Goal: Transaction & Acquisition: Purchase product/service

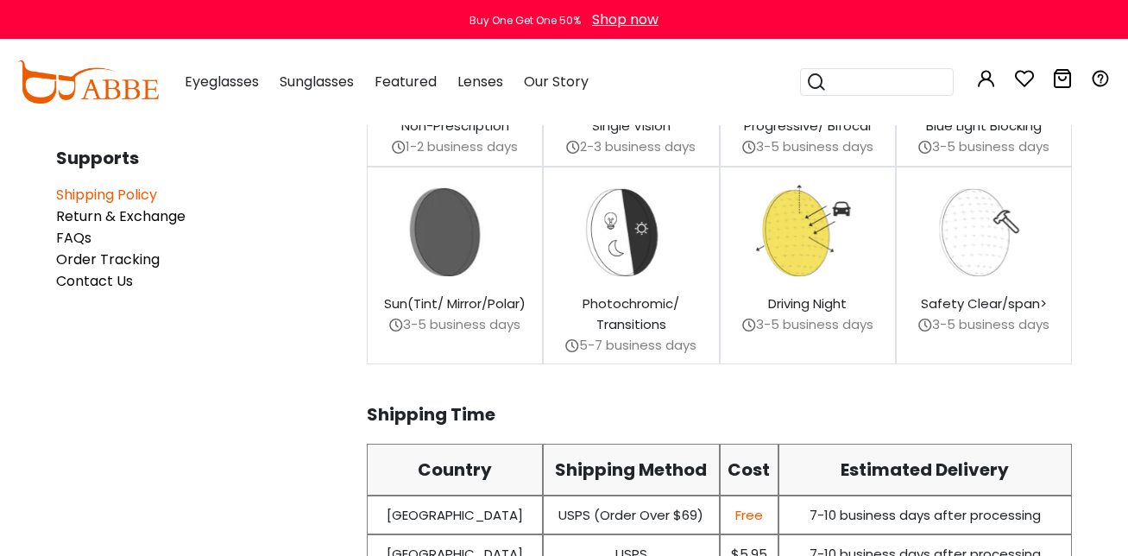
scroll to position [431, 0]
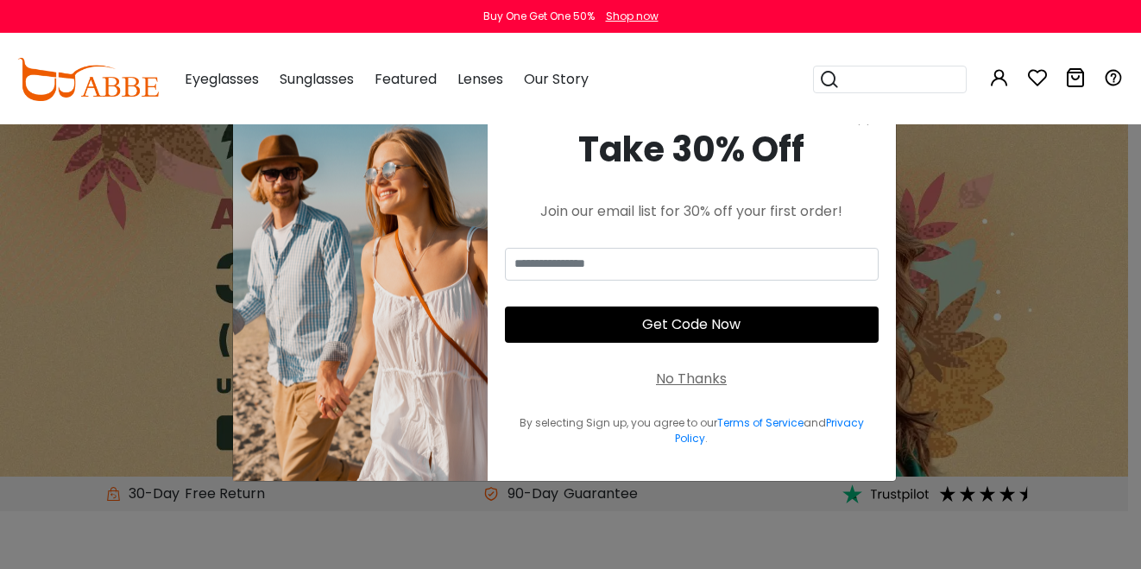
click at [699, 375] on div "No Thanks" at bounding box center [691, 378] width 71 height 21
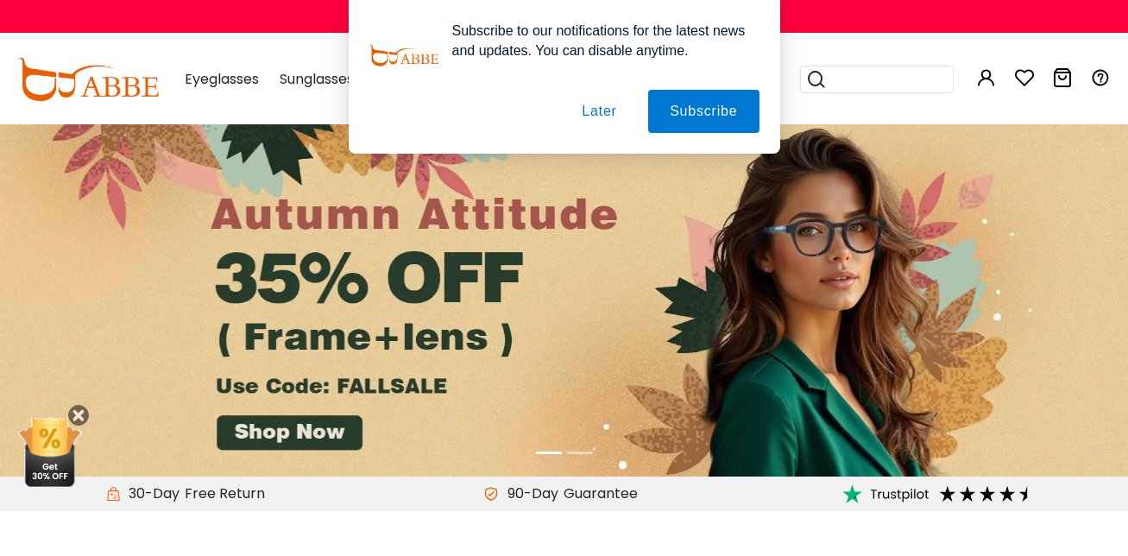
click at [596, 112] on button "Later" at bounding box center [599, 111] width 78 height 43
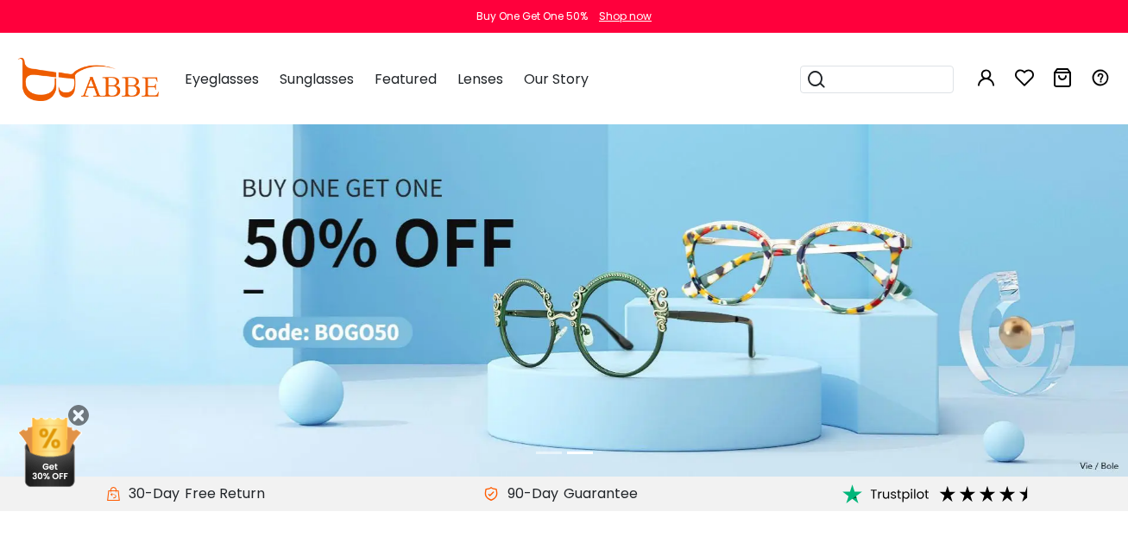
click at [551, 453] on li at bounding box center [549, 453] width 26 height 20
click at [538, 453] on li at bounding box center [549, 453] width 26 height 20
click at [536, 457] on li at bounding box center [549, 453] width 26 height 20
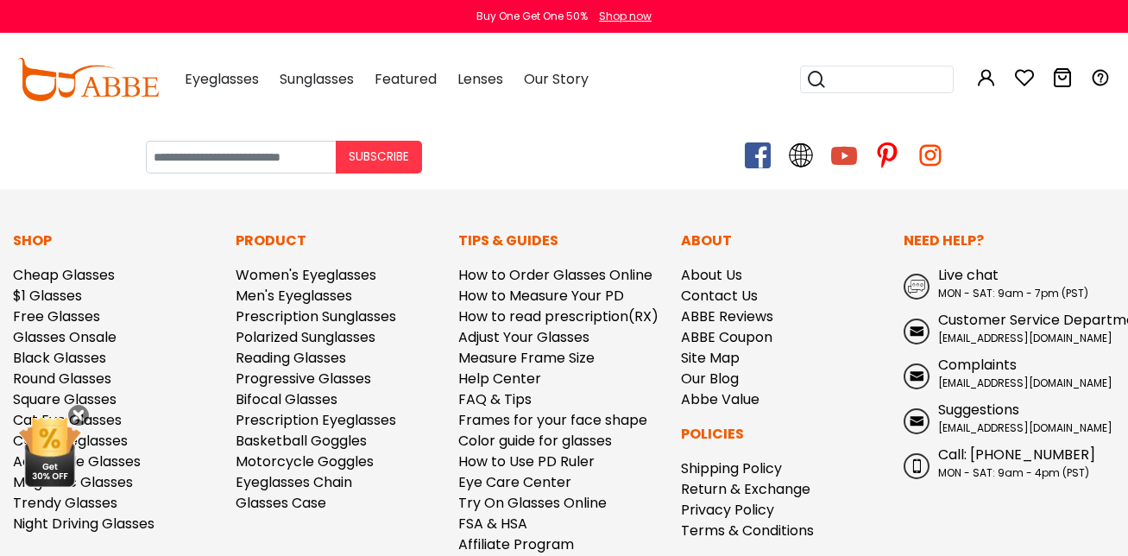
scroll to position [4903, 0]
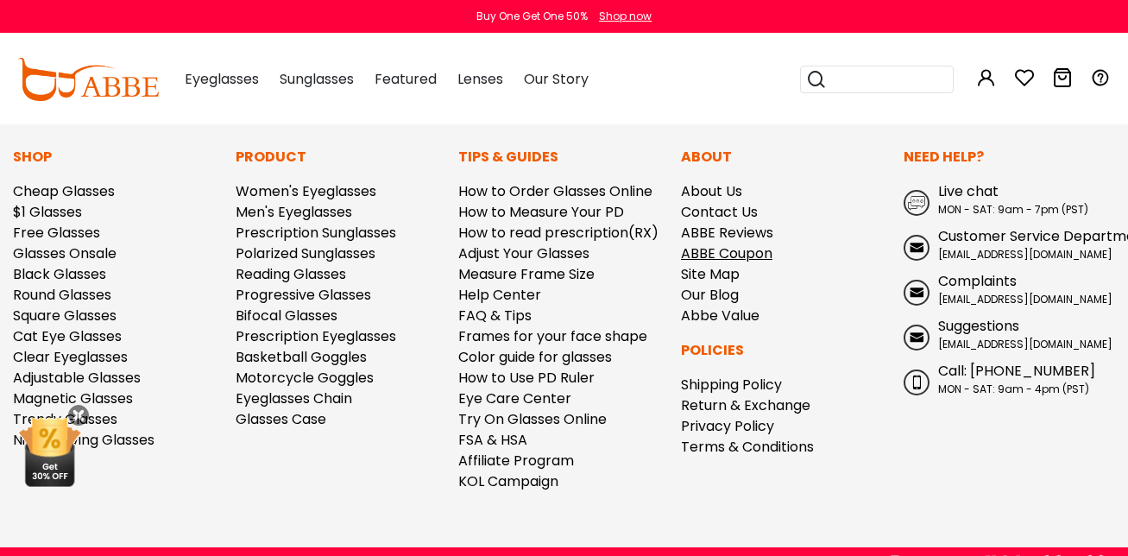
click at [715, 243] on link "ABBE Coupon" at bounding box center [726, 253] width 91 height 20
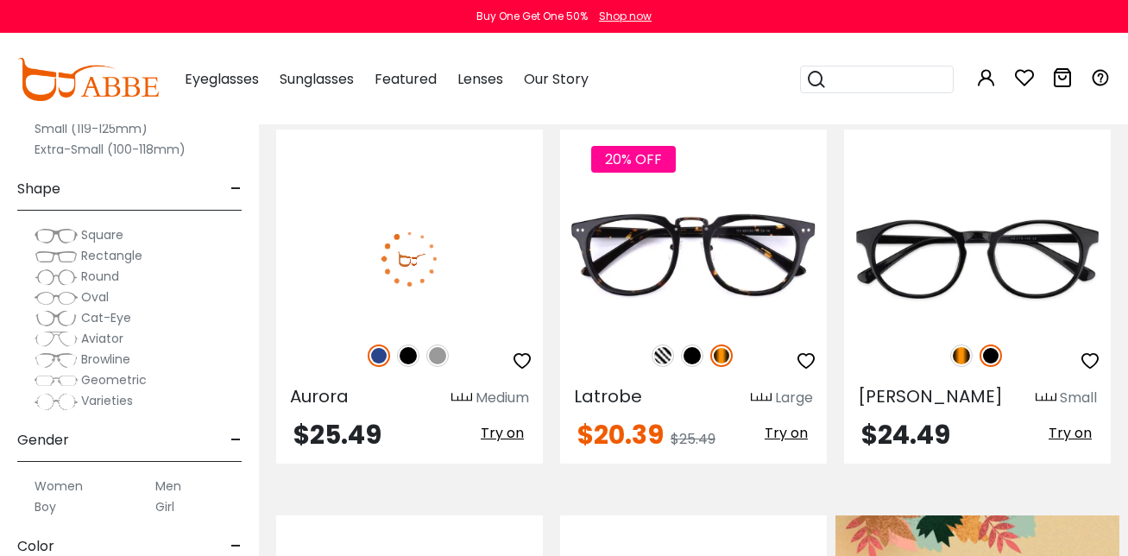
click at [506, 423] on span "Try on" at bounding box center [502, 433] width 43 height 20
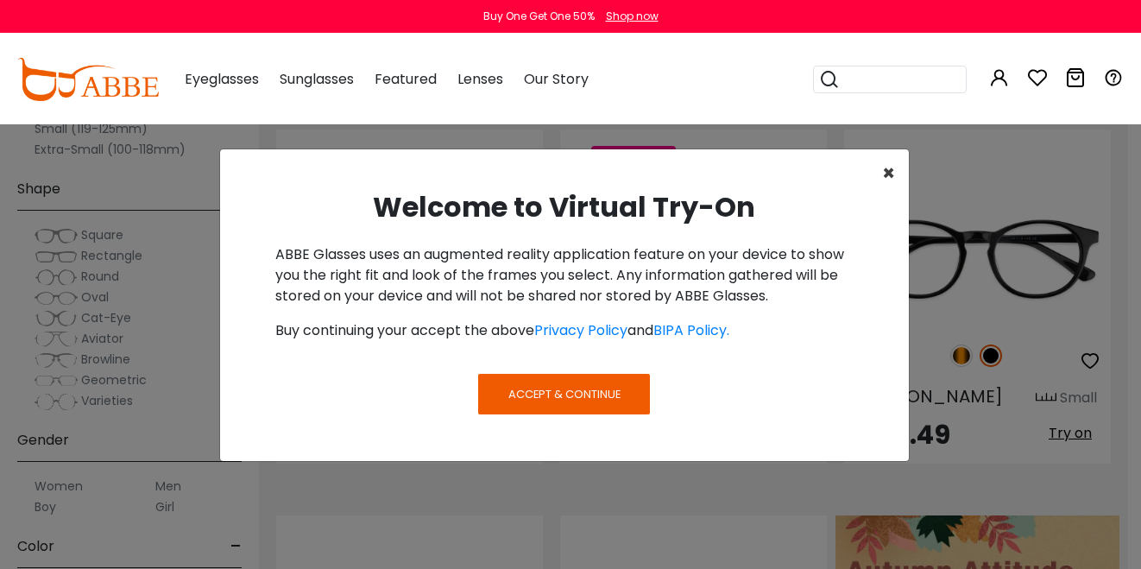
click at [882, 172] on span "×" at bounding box center [888, 173] width 13 height 28
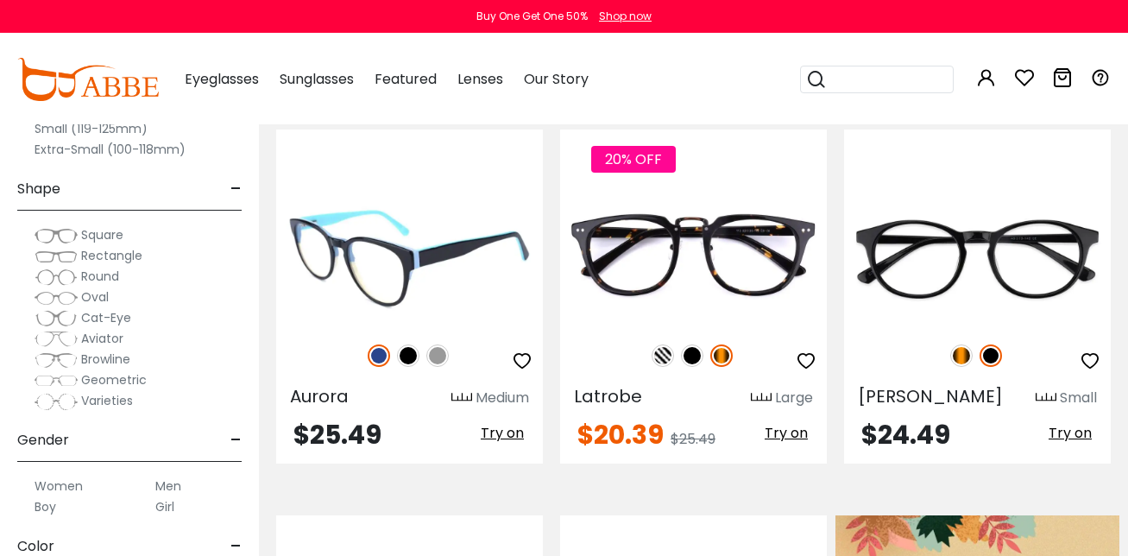
click at [456, 268] on img at bounding box center [409, 259] width 267 height 134
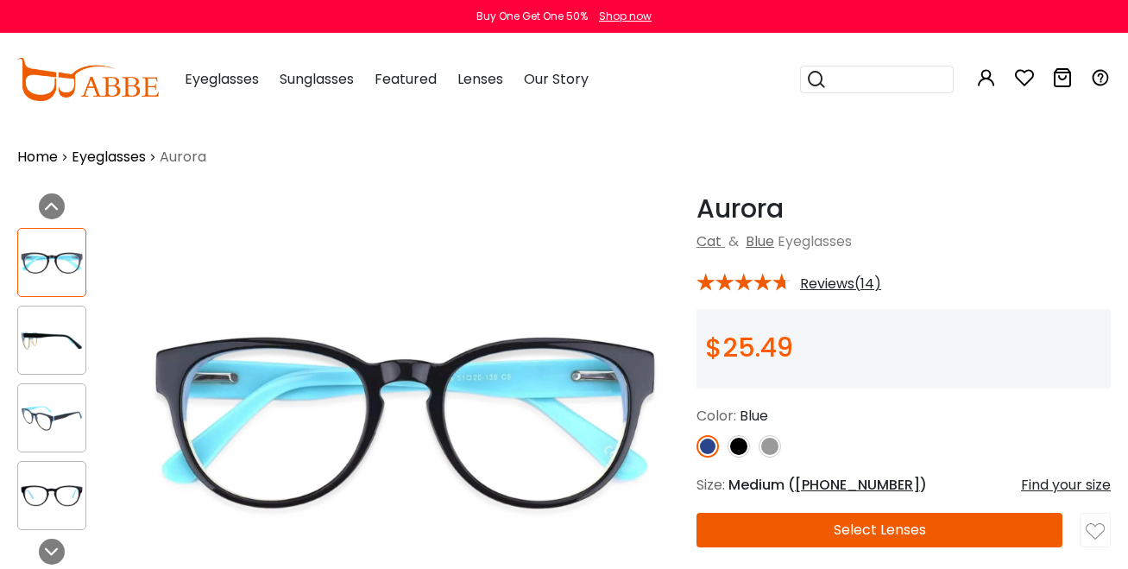
click at [836, 529] on button "Select Lenses" at bounding box center [879, 530] width 366 height 35
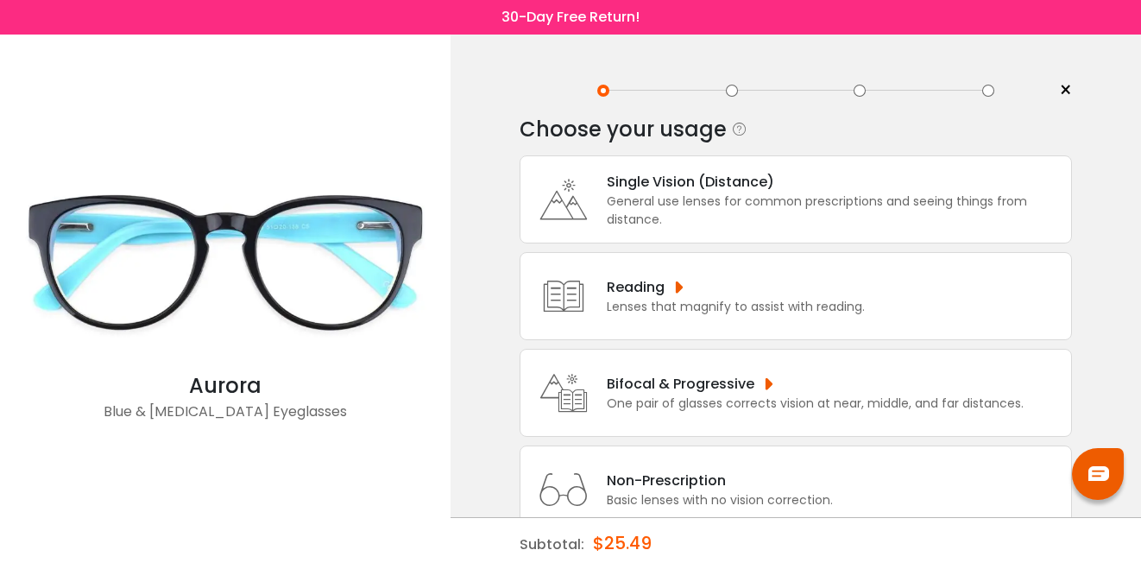
scroll to position [51, 0]
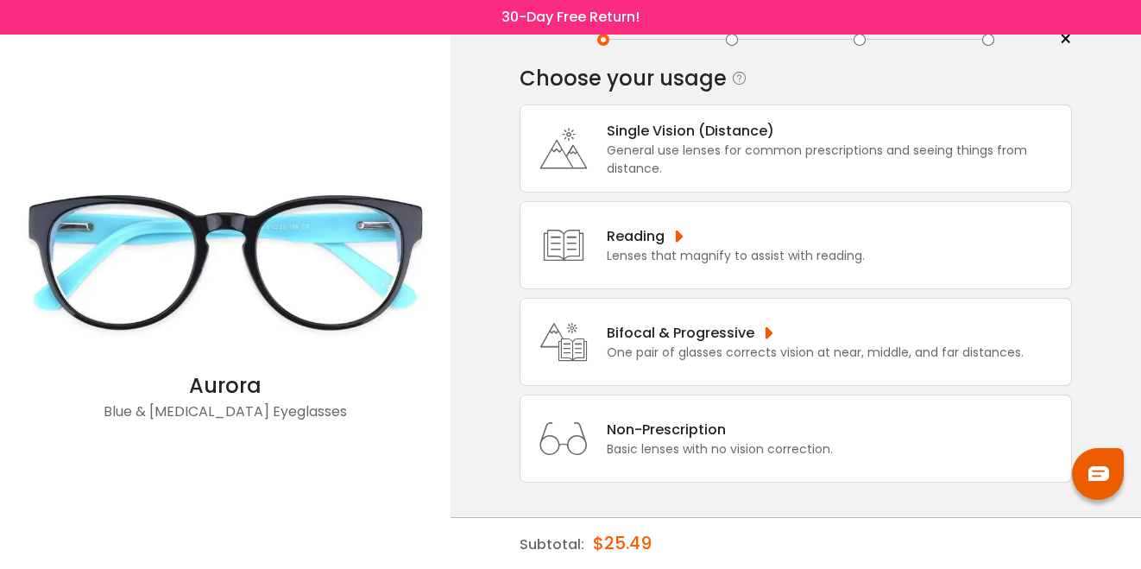
click at [740, 416] on div "Non-Prescription Basic lenses with no vision correction." at bounding box center [795, 438] width 552 height 88
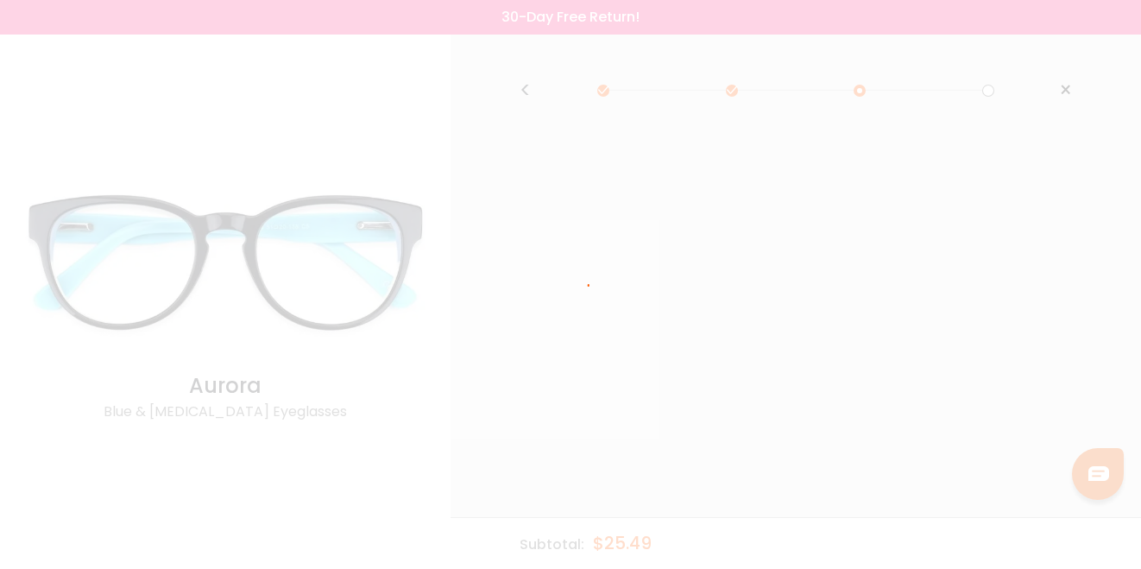
scroll to position [0, 0]
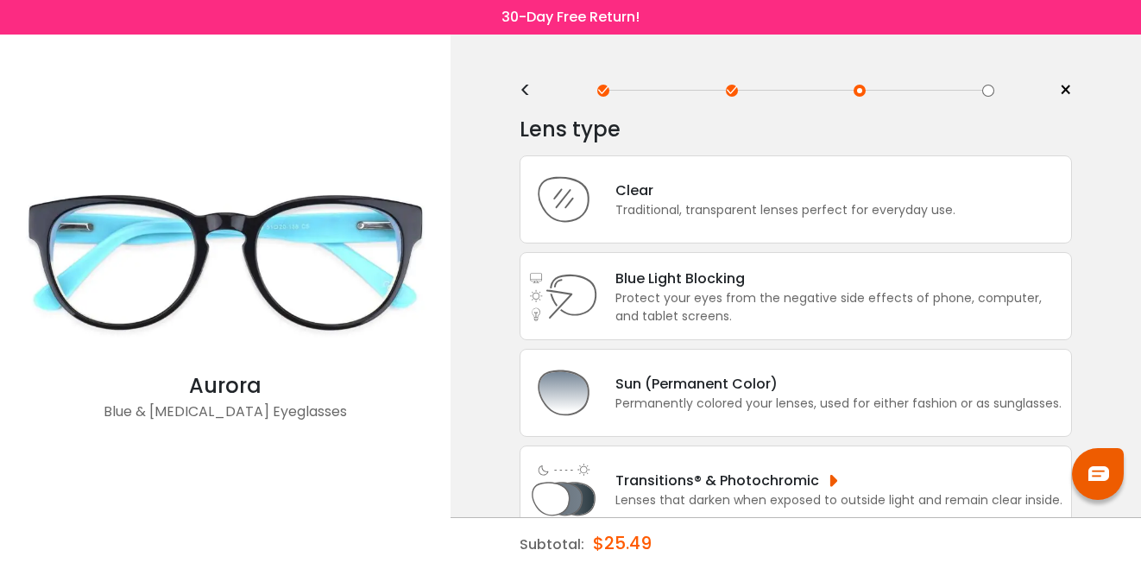
click at [783, 221] on div "Clear Traditional, transparent lenses perfect for everyday use." at bounding box center [795, 199] width 552 height 88
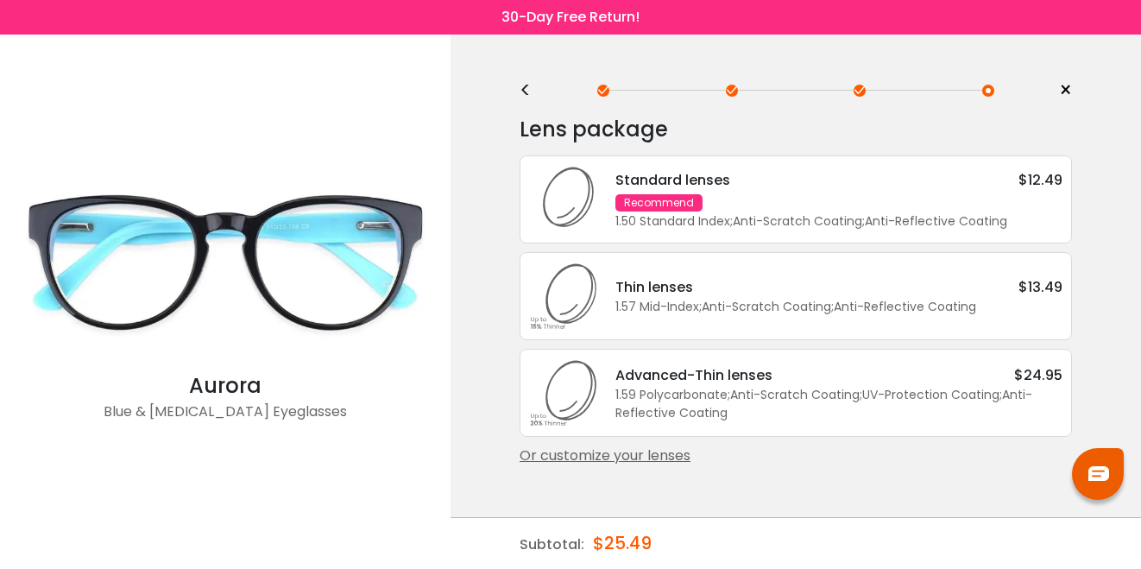
click at [783, 221] on div "1.50 Standard Index ; Anti-Scratch Coating ; Anti-Reflective Coating ;" at bounding box center [838, 221] width 447 height 18
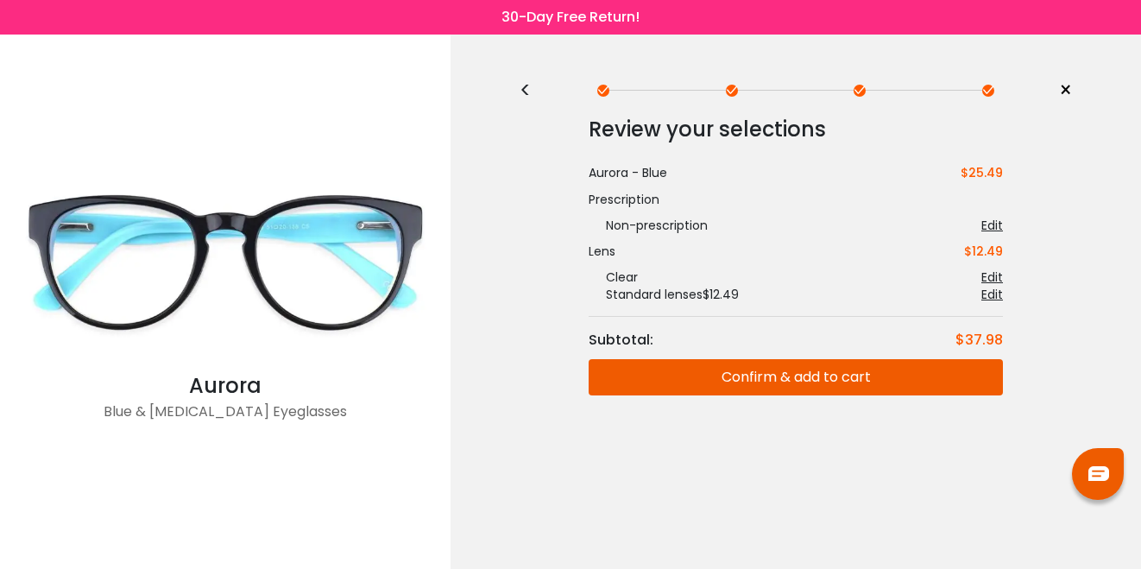
click at [772, 393] on button "Confirm & add to cart" at bounding box center [795, 377] width 414 height 36
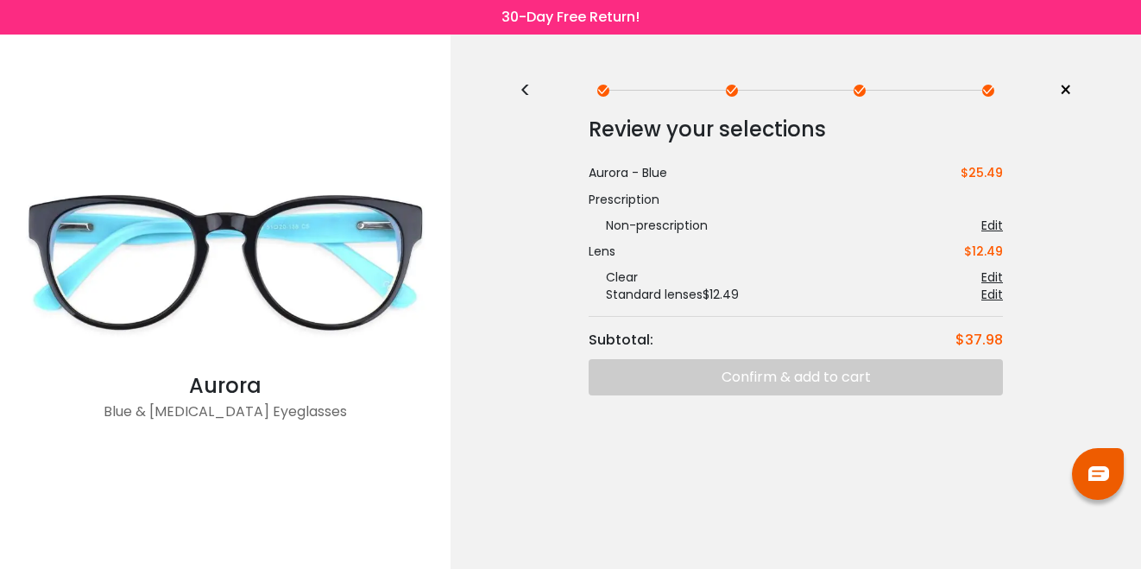
click at [766, 381] on div "Review your selections Subtotal: $37.98 Aurora - Blue $25.49 Prescription Non-p…" at bounding box center [795, 253] width 552 height 283
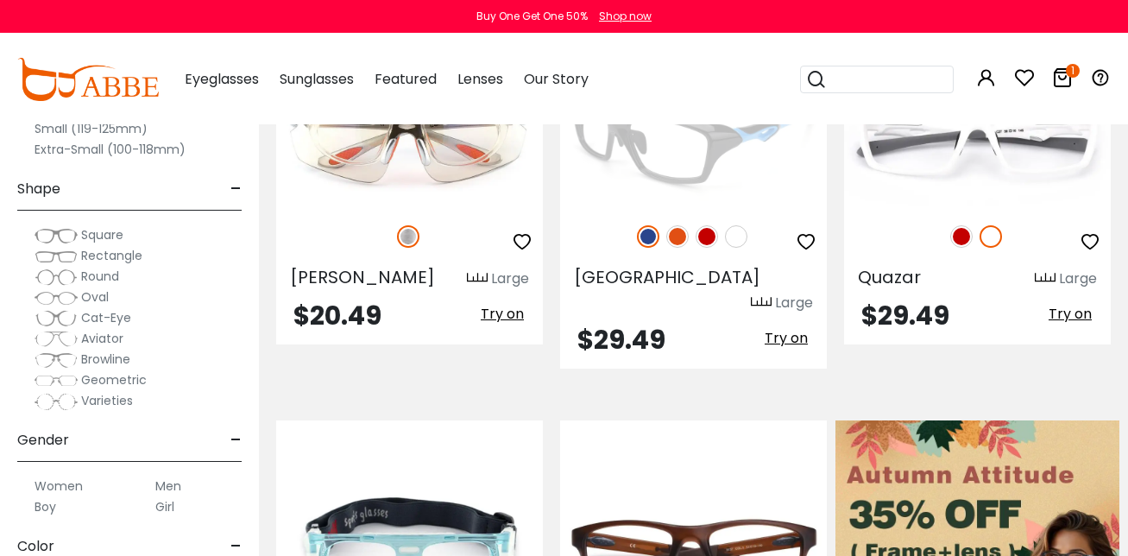
click at [689, 193] on img at bounding box center [693, 139] width 267 height 134
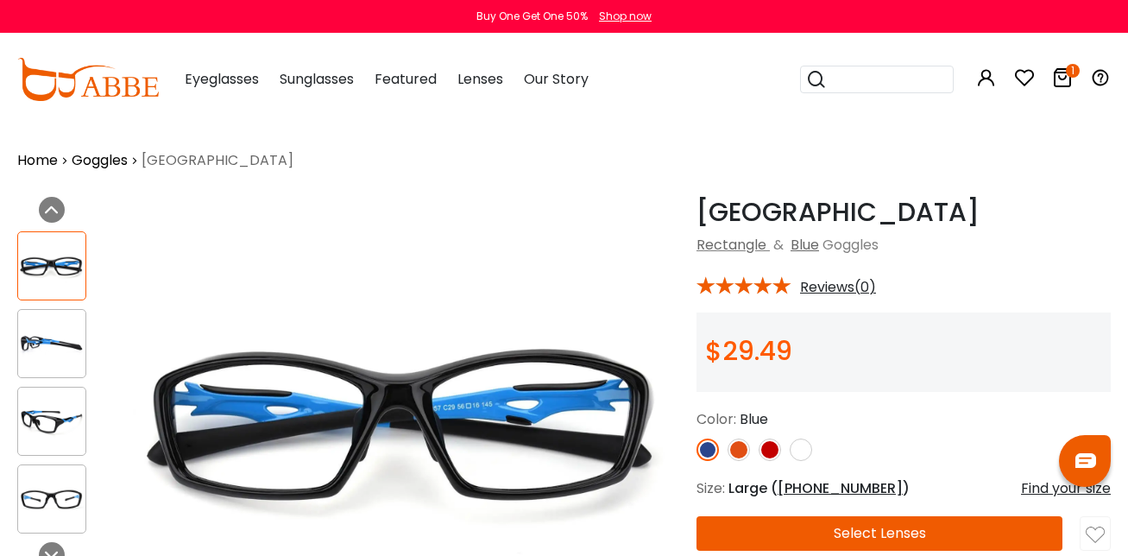
click at [884, 534] on button "Select Lenses" at bounding box center [879, 533] width 366 height 35
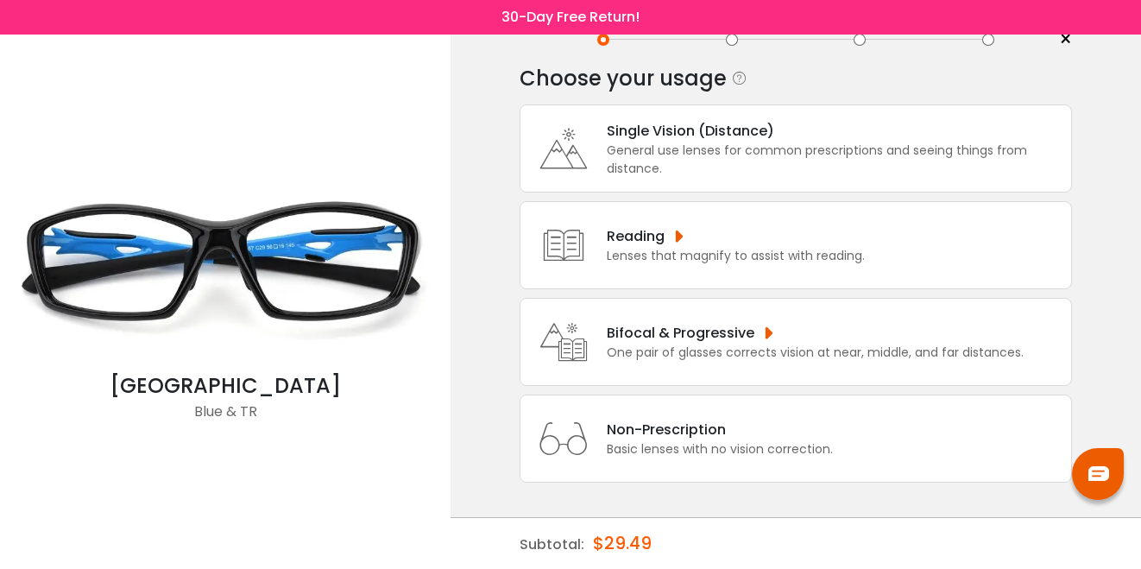
scroll to position [51, 0]
click at [710, 407] on div "Non-Prescription Basic lenses with no vision correction." at bounding box center [795, 438] width 552 height 88
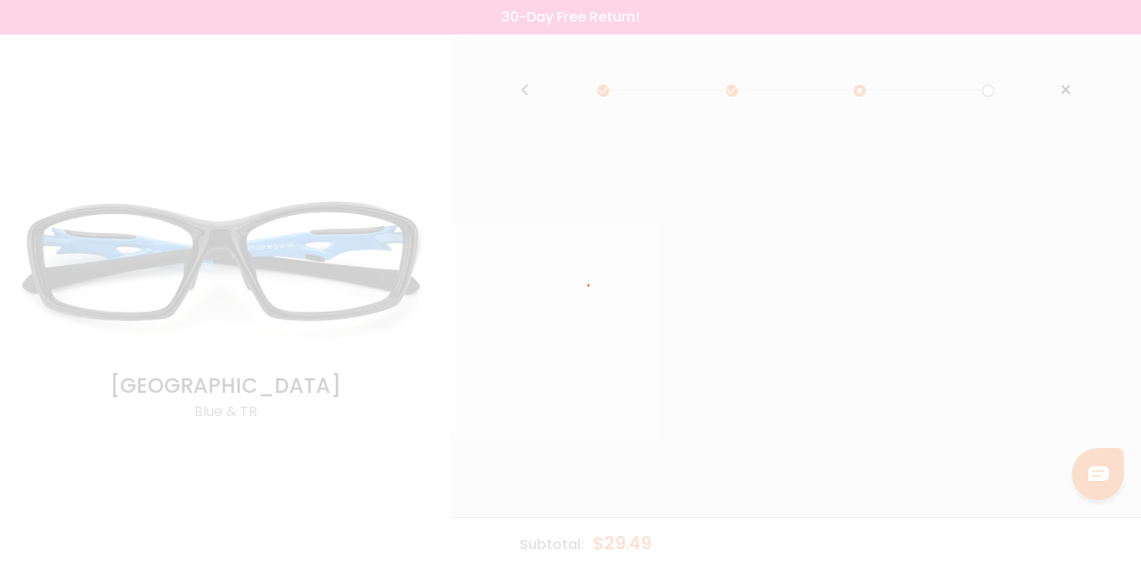
scroll to position [0, 0]
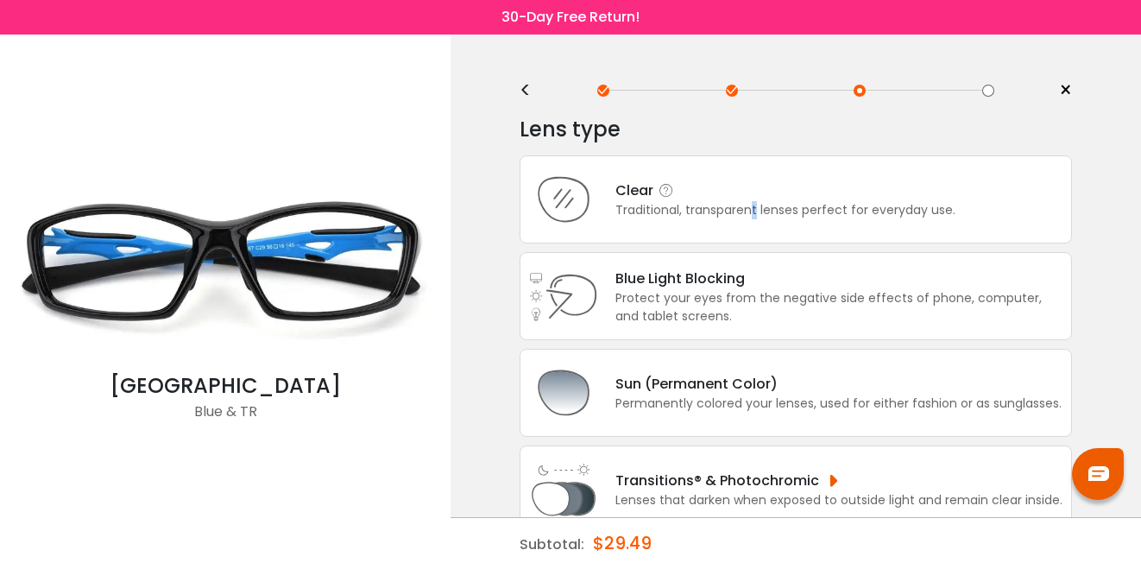
click at [755, 212] on div "Traditional, transparent lenses perfect for everyday use." at bounding box center [785, 210] width 340 height 18
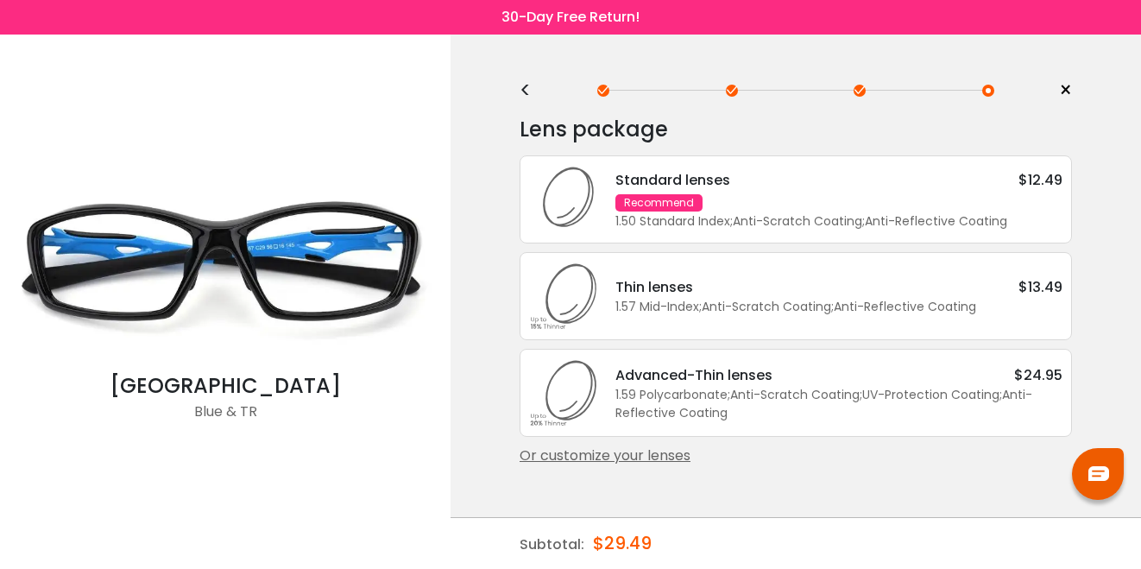
click at [741, 239] on div "Standard lenses $12.49 Recommend 1.50 Standard Index ; Anti-Scratch Coating ; A…" at bounding box center [795, 199] width 552 height 88
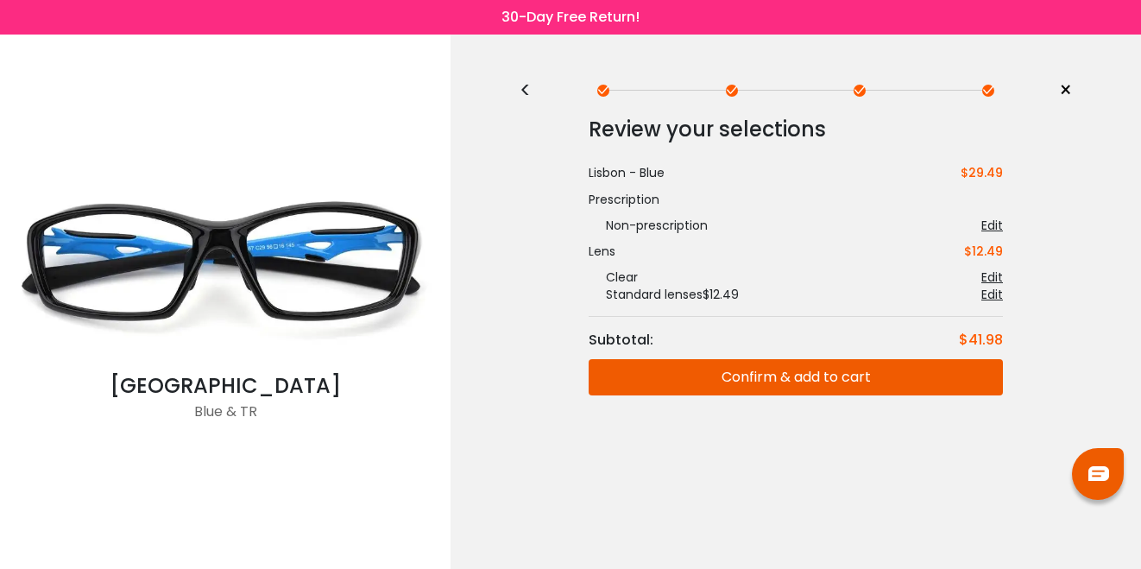
click at [790, 377] on button "Confirm & add to cart" at bounding box center [795, 377] width 414 height 36
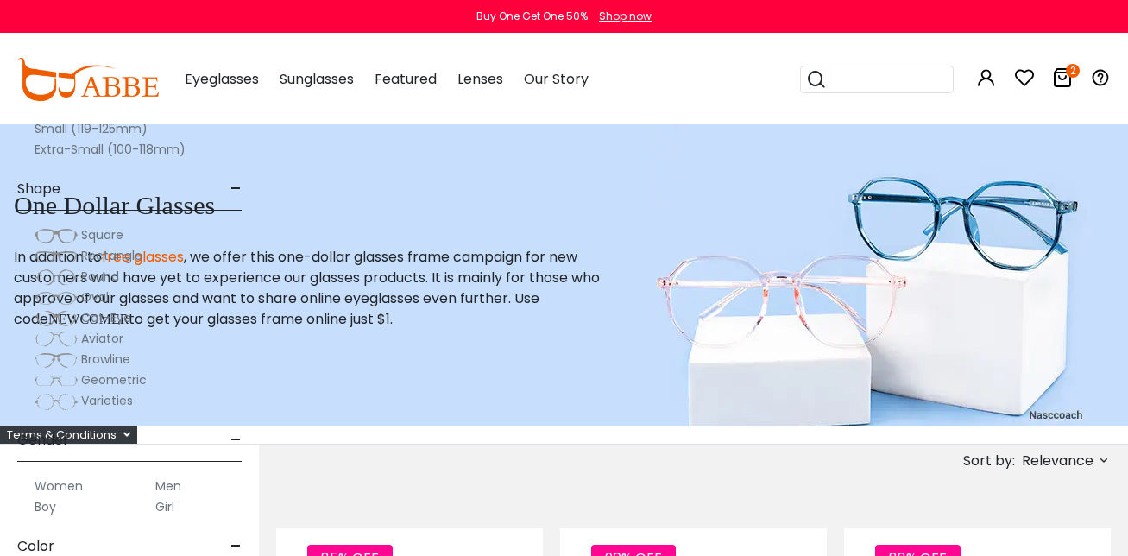
scroll to position [1211, 0]
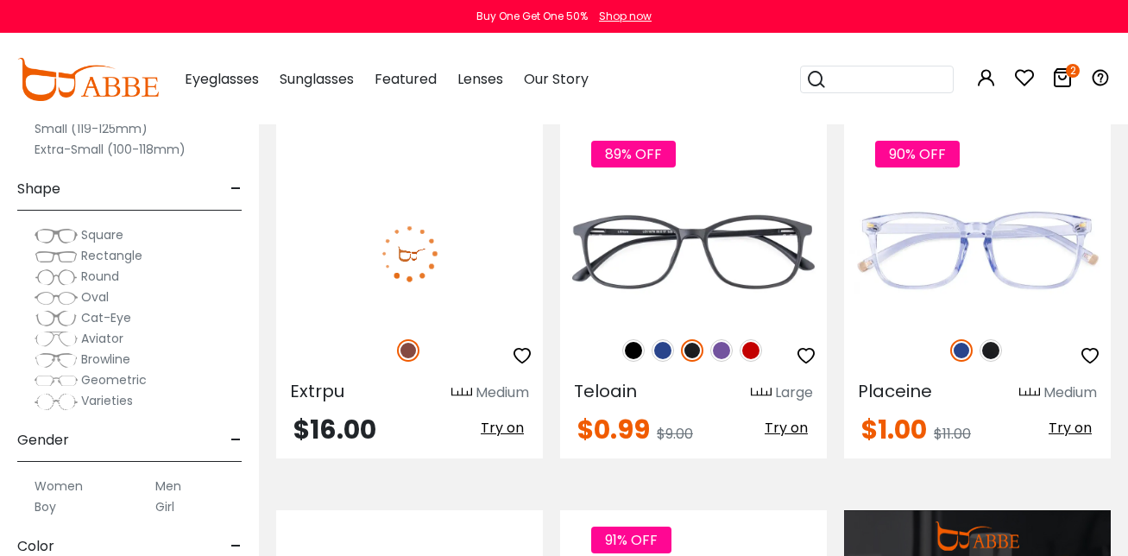
click at [437, 237] on img at bounding box center [409, 253] width 267 height 134
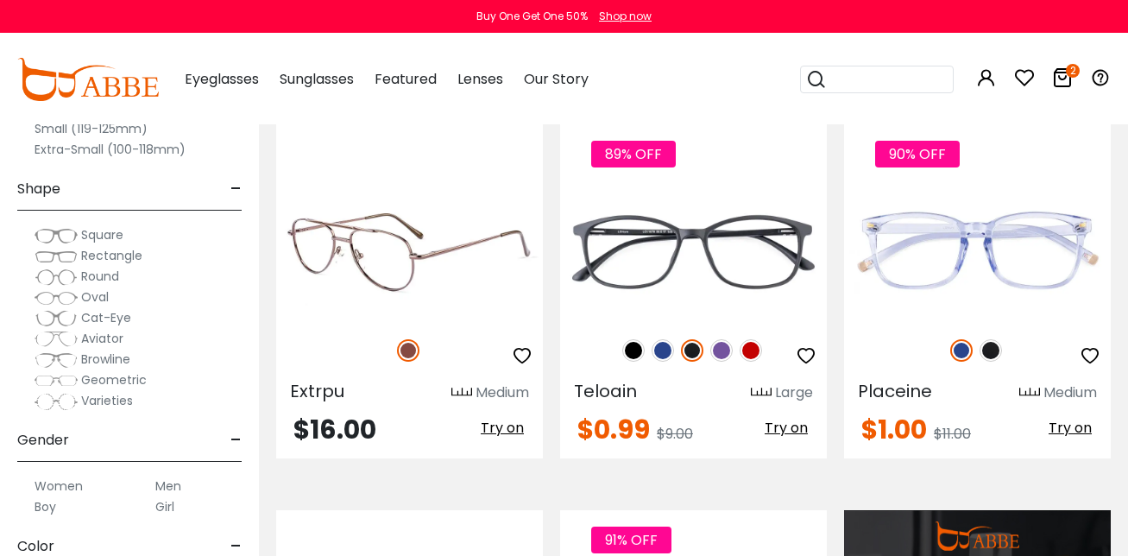
scroll to position [0, 0]
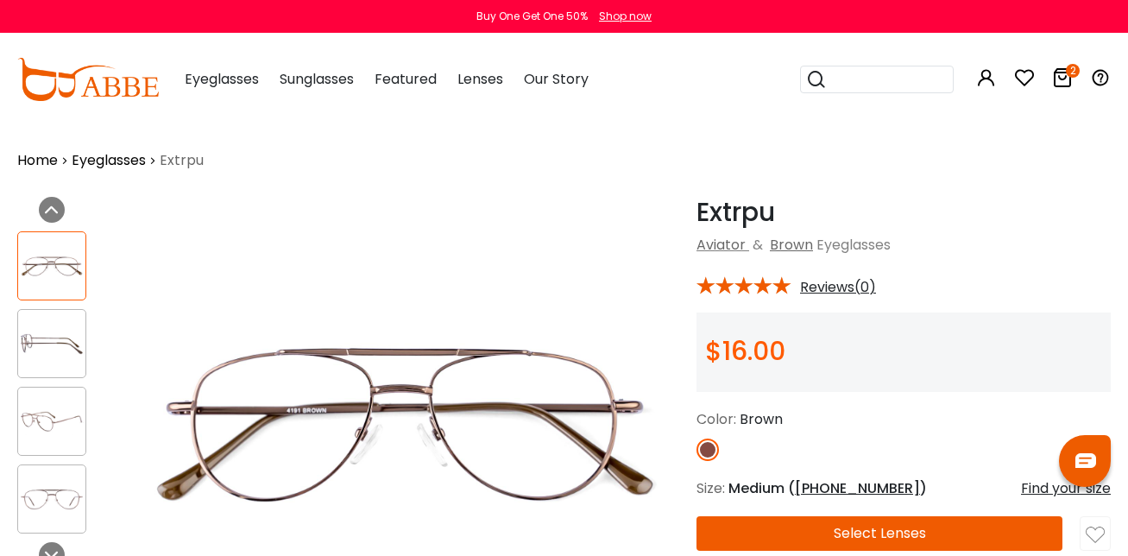
click at [880, 532] on button "Select Lenses" at bounding box center [879, 533] width 366 height 35
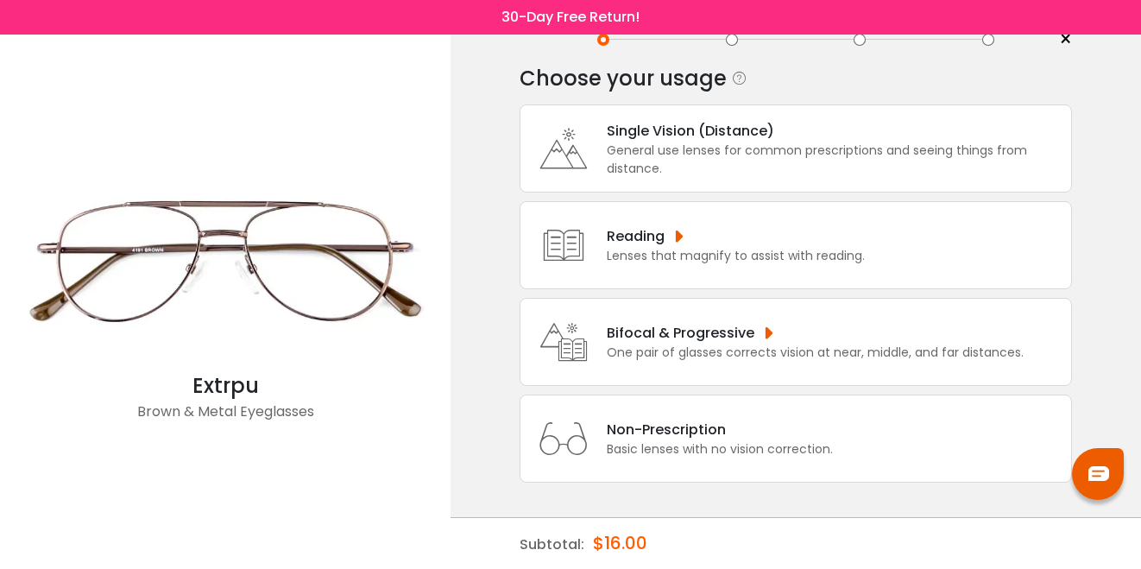
scroll to position [51, 0]
click at [661, 453] on div "Basic lenses with no vision correction." at bounding box center [720, 449] width 226 height 18
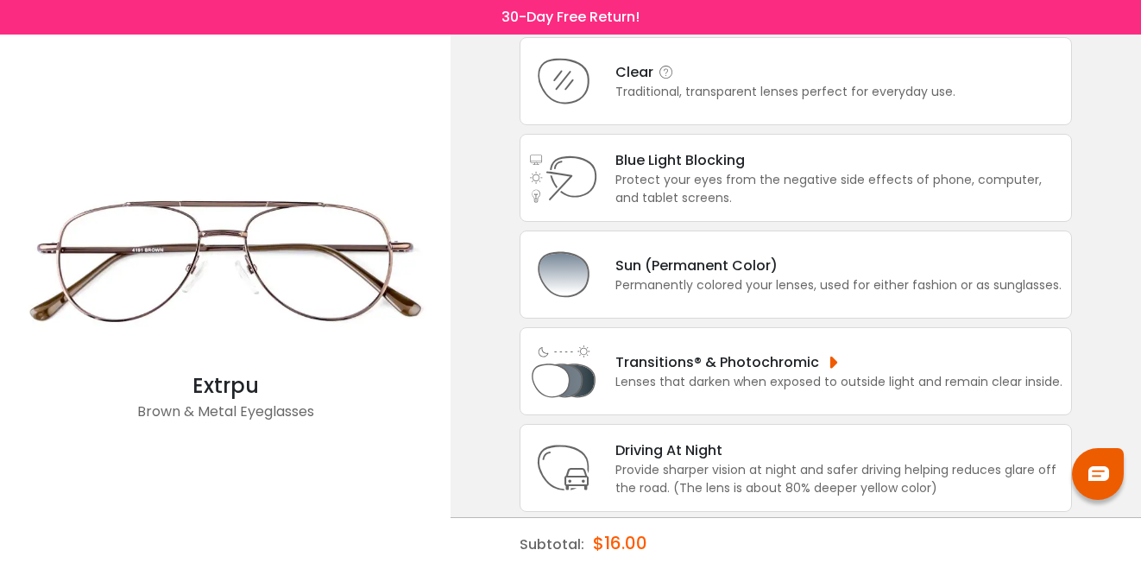
scroll to position [0, 0]
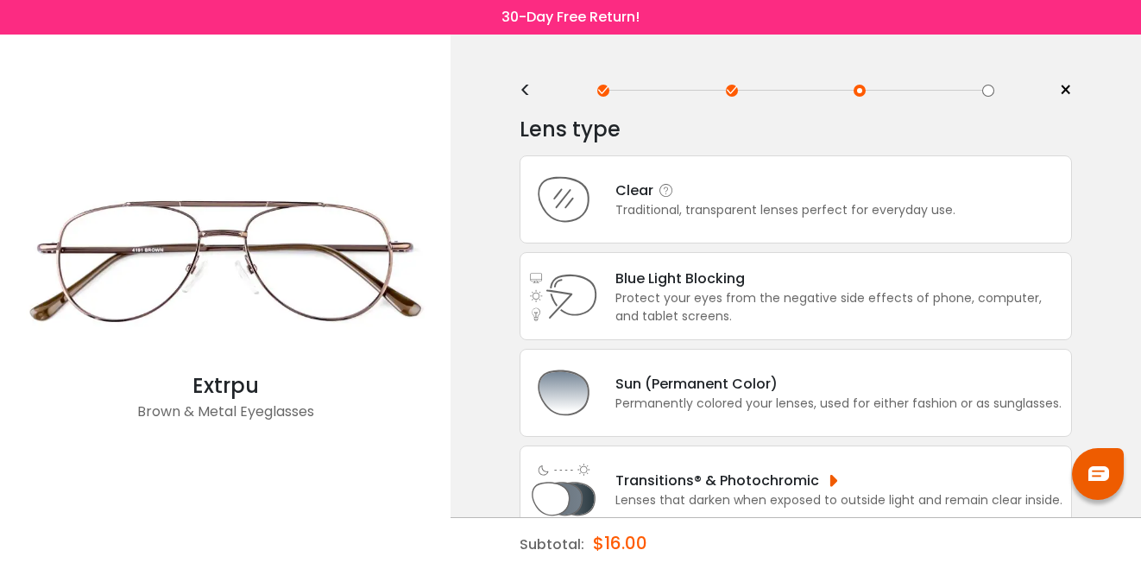
click at [695, 217] on div "Traditional, transparent lenses perfect for everyday use." at bounding box center [785, 210] width 340 height 18
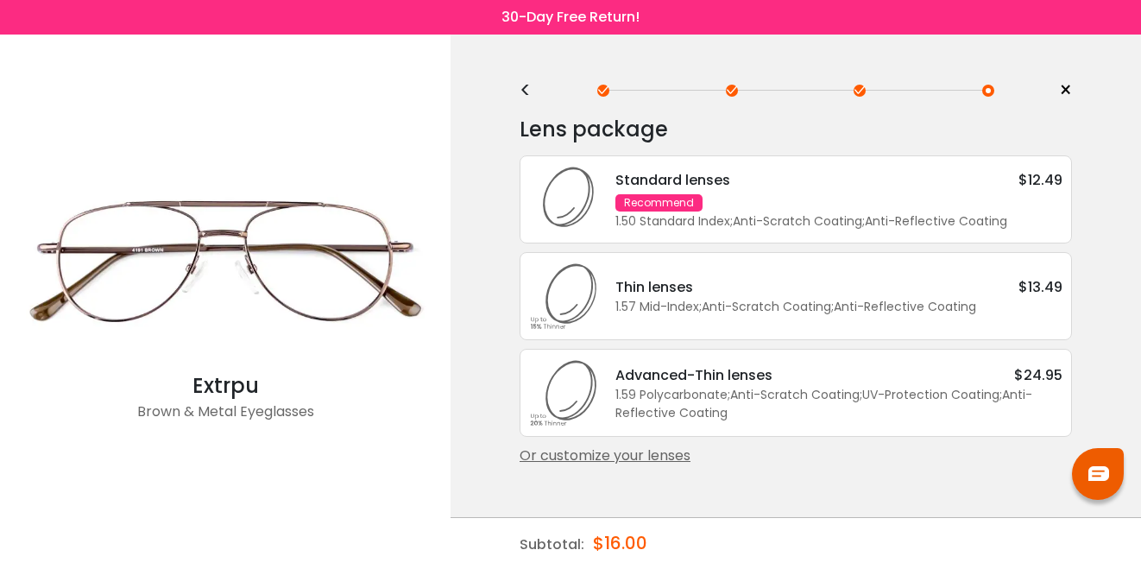
click at [760, 247] on div "Lens package * Standard lenses $12.49 Recommend 1.50 Standard Index ; Anti-Scra…" at bounding box center [795, 289] width 552 height 354
click at [743, 198] on div "Standard lenses $12.49 Recommend 1.50 Standard Index ; Anti-Scratch Coating ; A…" at bounding box center [830, 199] width 464 height 61
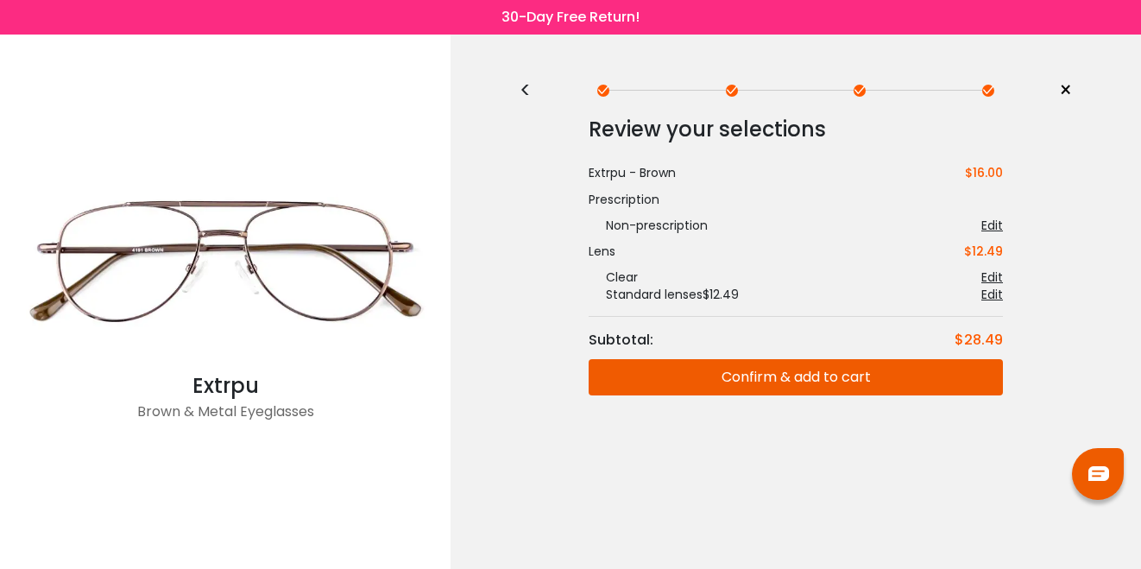
click at [847, 374] on button "Confirm & add to cart" at bounding box center [795, 377] width 414 height 36
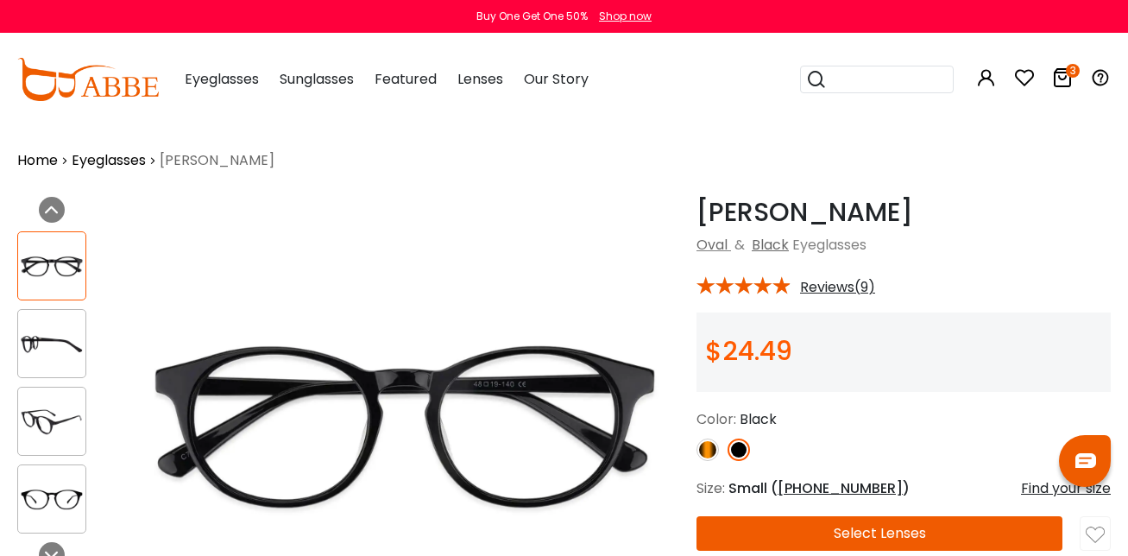
click at [783, 541] on button "Select Lenses" at bounding box center [879, 533] width 366 height 35
click at [779, 527] on button "Select Lenses" at bounding box center [879, 533] width 366 height 35
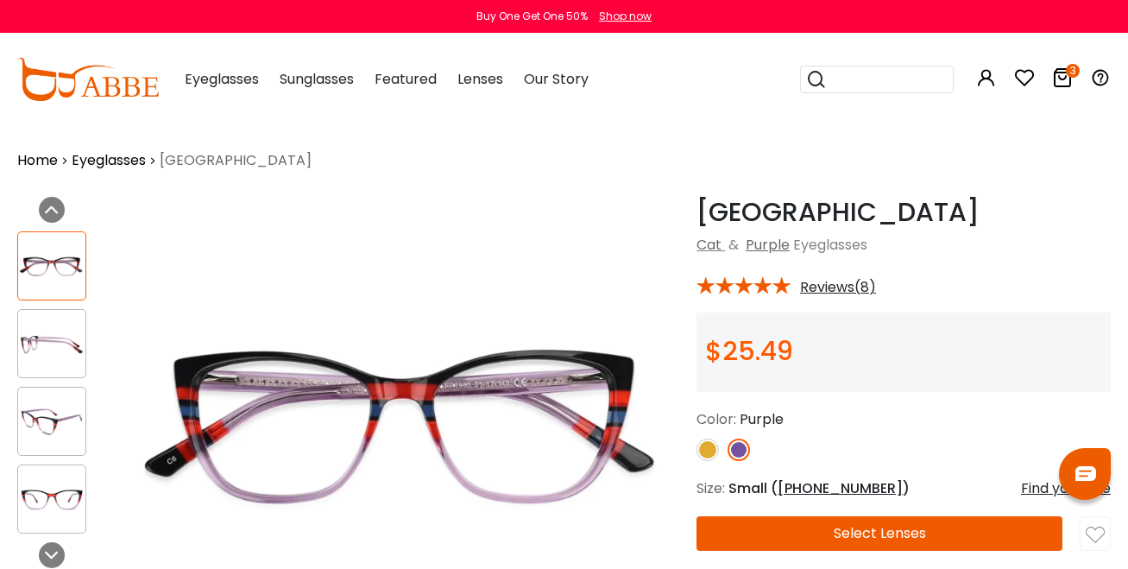
click at [752, 525] on button "Select Lenses" at bounding box center [879, 533] width 366 height 35
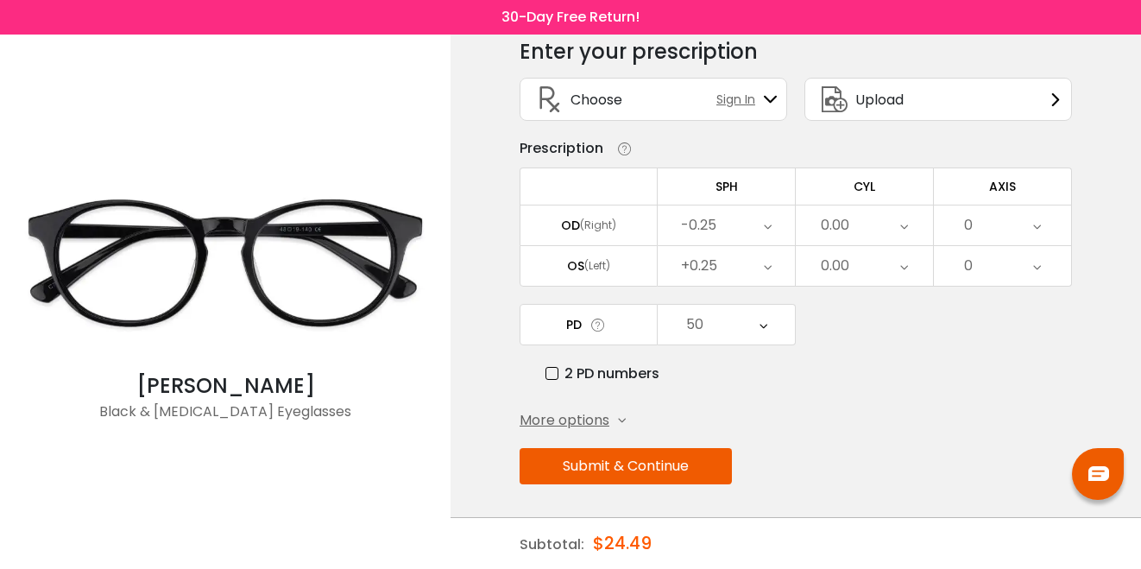
scroll to position [79, 0]
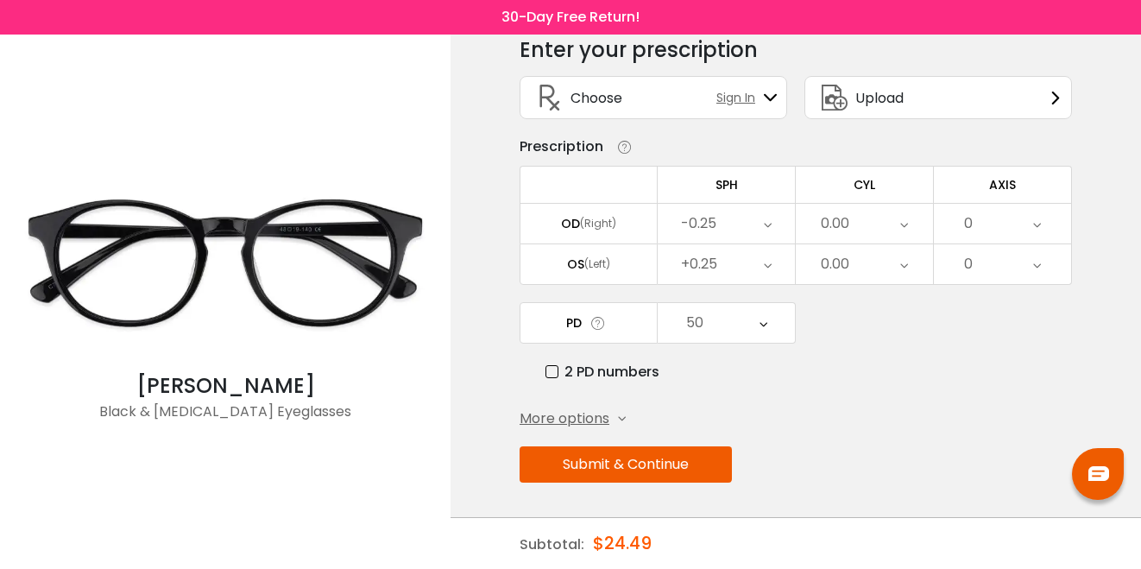
click at [630, 459] on button "Submit & Continue" at bounding box center [625, 464] width 212 height 36
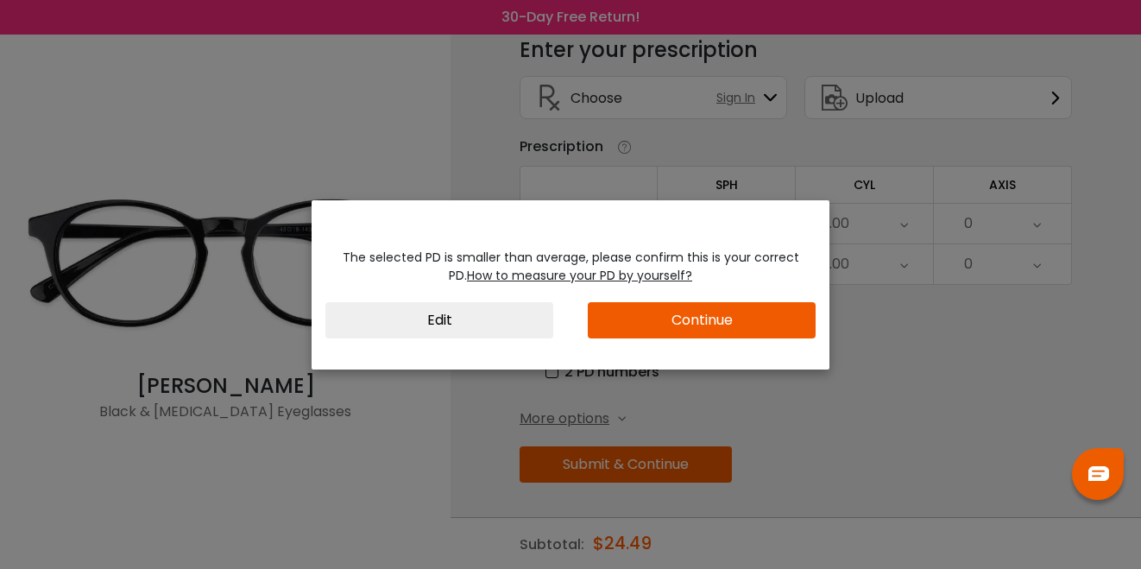
click at [645, 315] on button "Continue" at bounding box center [702, 320] width 228 height 36
click at [623, 319] on button "Continue" at bounding box center [702, 320] width 228 height 36
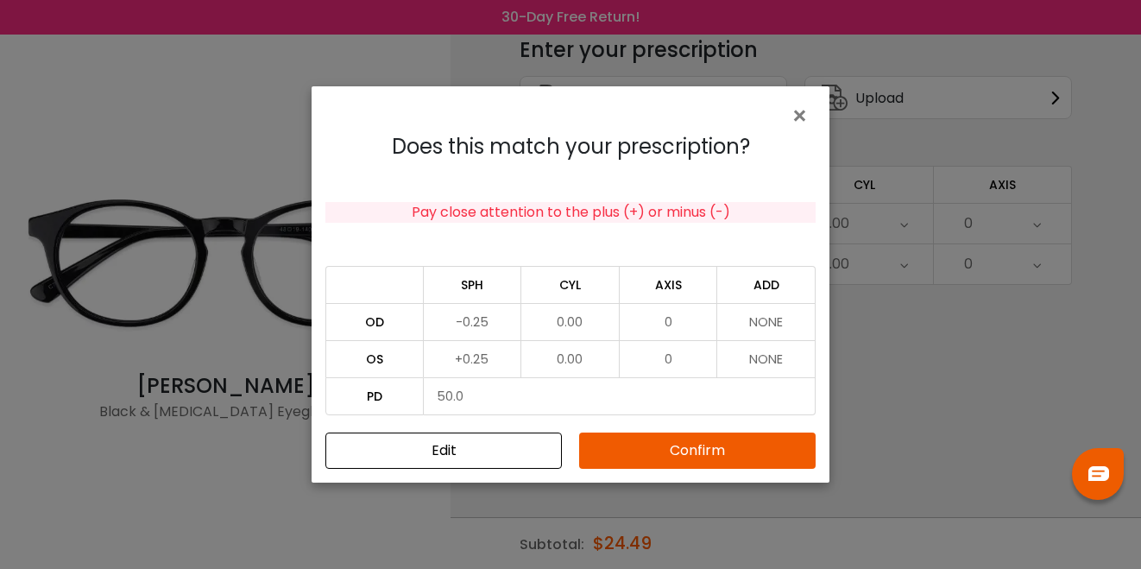
click at [634, 457] on button "Confirm" at bounding box center [697, 450] width 236 height 36
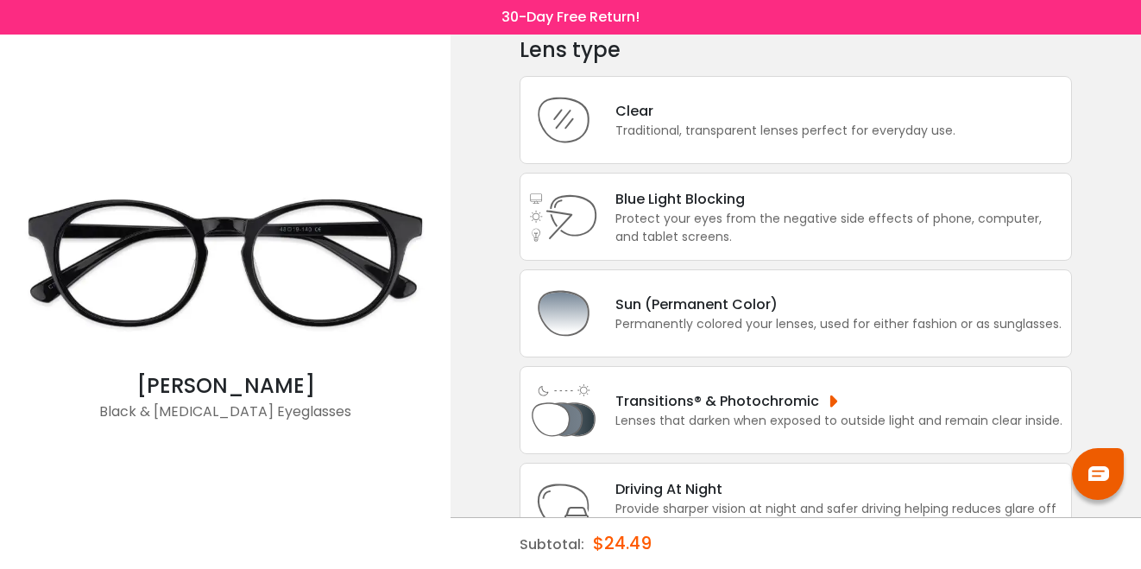
scroll to position [0, 0]
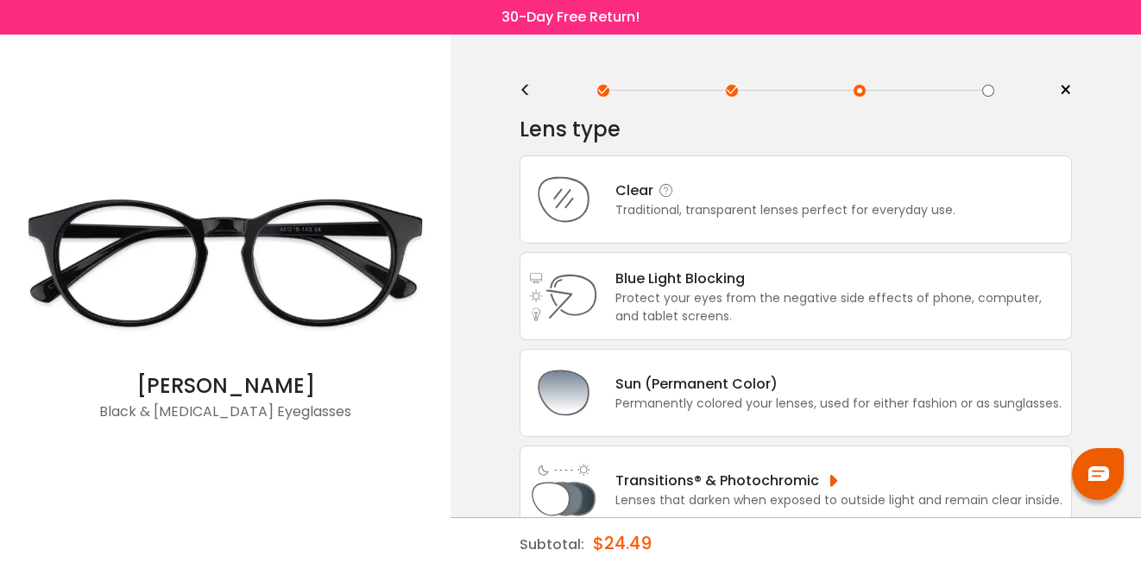
click at [716, 213] on div "Traditional, transparent lenses perfect for everyday use." at bounding box center [785, 210] width 340 height 18
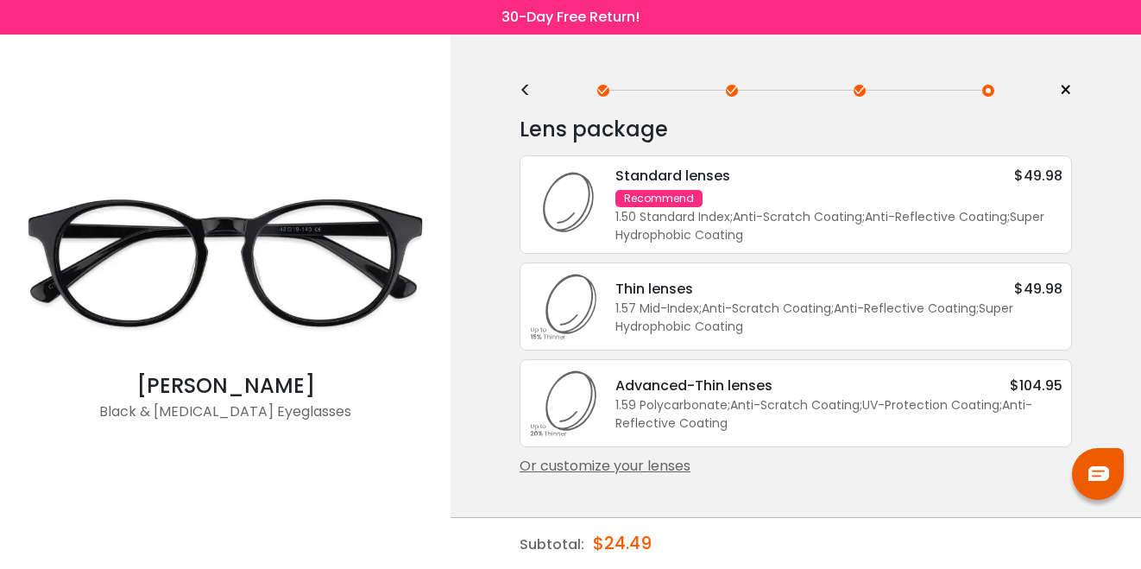
click at [780, 216] on div "1.50 Standard Index ; Anti-Scratch Coating ; Anti-Reflective Coating ; Super Hy…" at bounding box center [838, 226] width 447 height 36
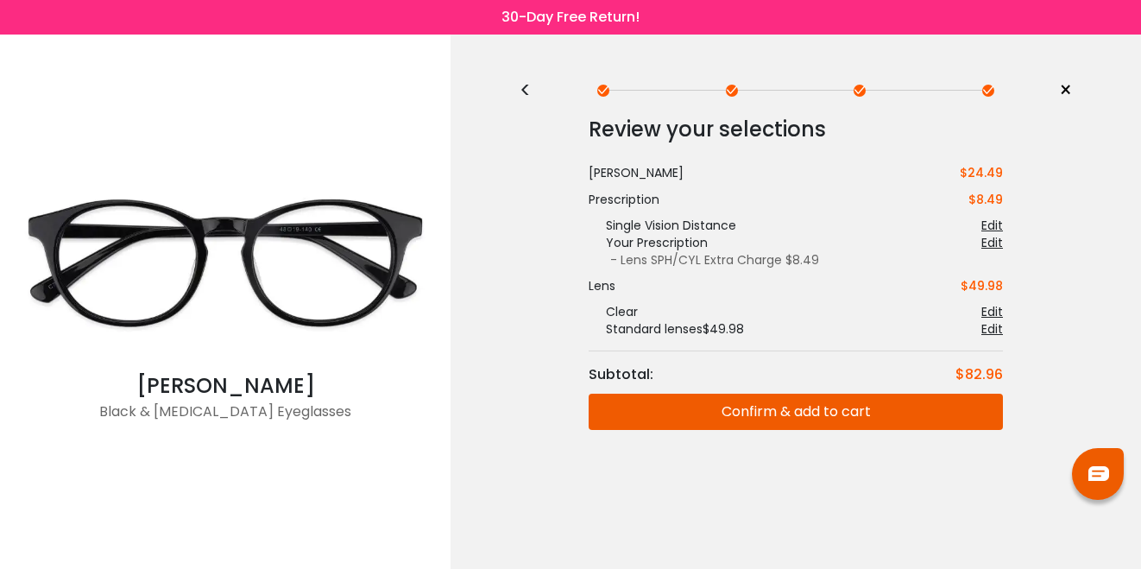
click at [841, 417] on button "Confirm & add to cart" at bounding box center [795, 411] width 414 height 36
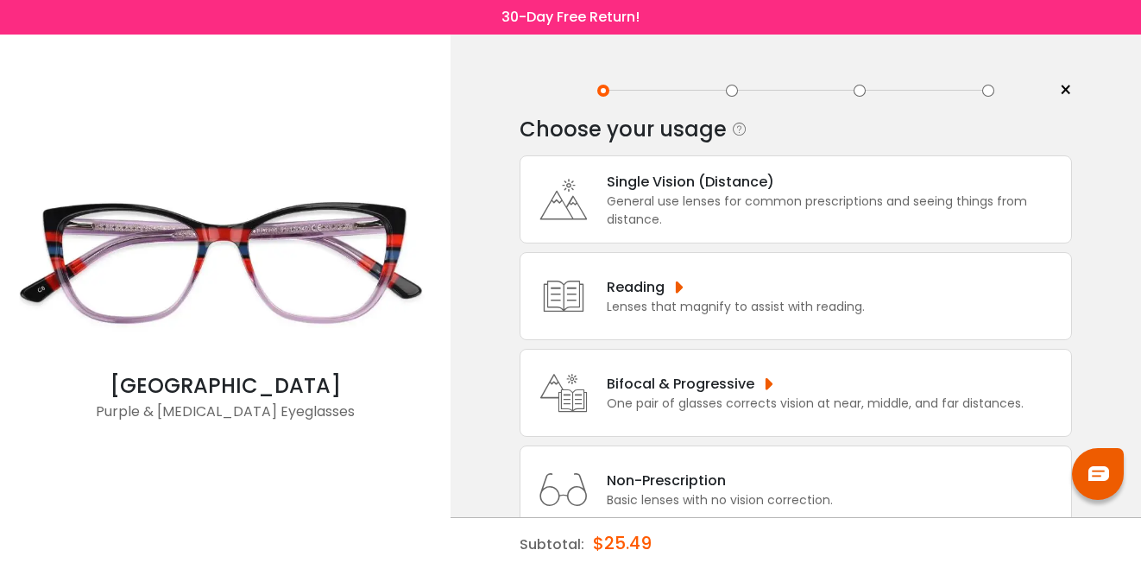
click at [727, 212] on div "General use lenses for common prescriptions and seeing things from distance." at bounding box center [835, 210] width 456 height 36
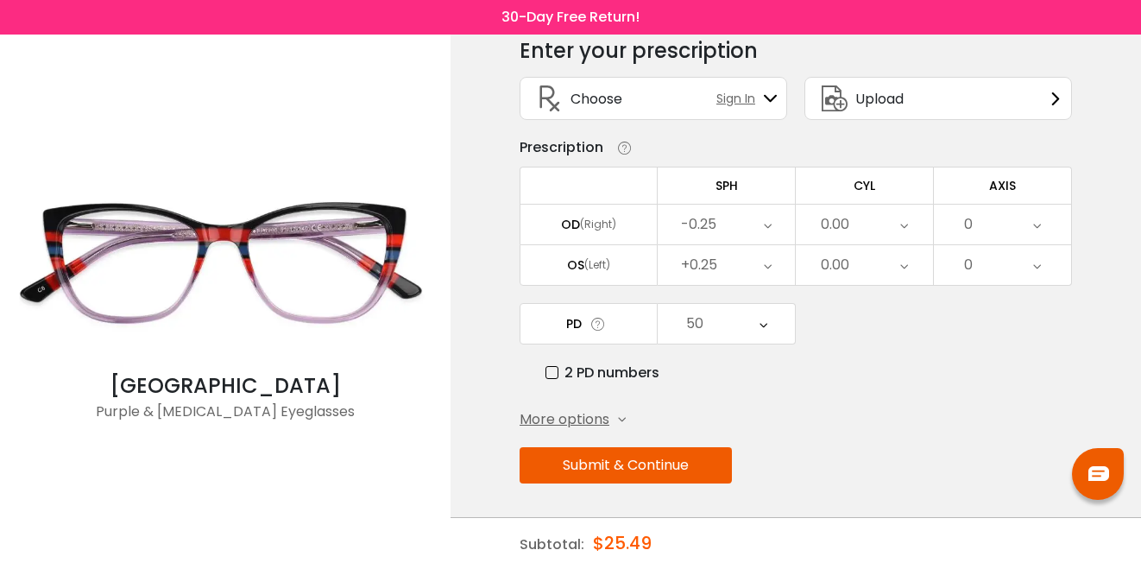
scroll to position [79, 0]
click at [680, 475] on button "Submit & Continue" at bounding box center [625, 464] width 212 height 36
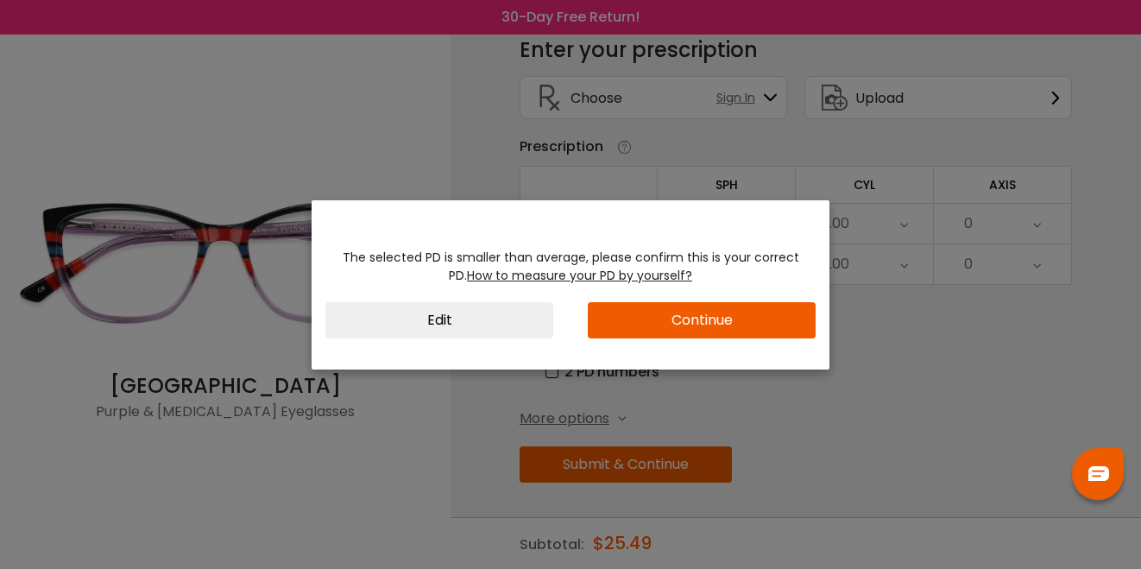
click at [720, 322] on button "Continue" at bounding box center [702, 320] width 228 height 36
click at [703, 329] on button "Continue" at bounding box center [702, 320] width 228 height 36
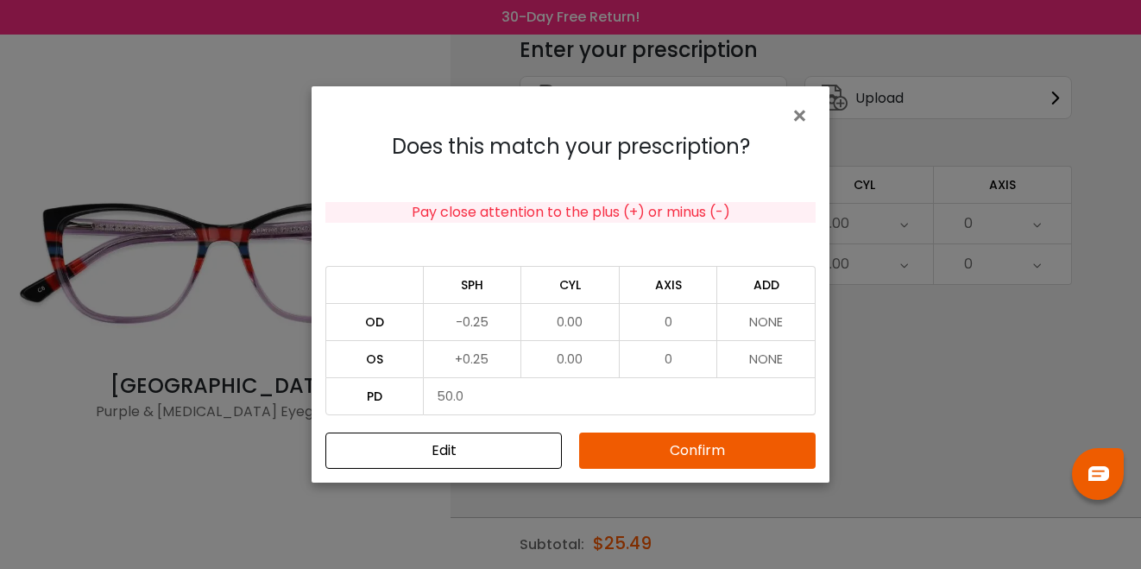
click at [689, 454] on button "Confirm" at bounding box center [697, 450] width 236 height 36
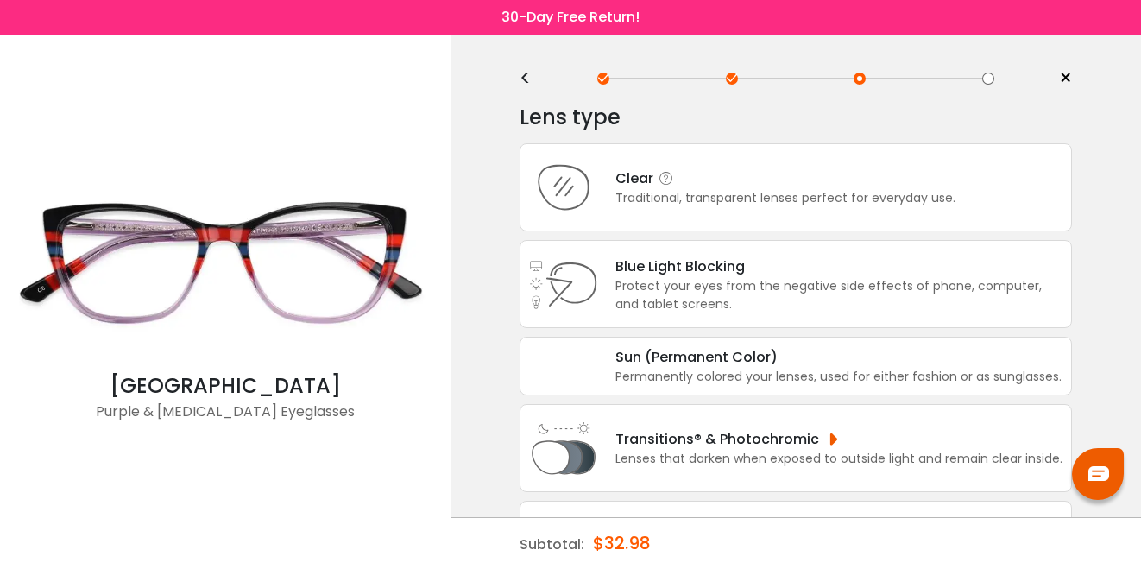
scroll to position [0, 0]
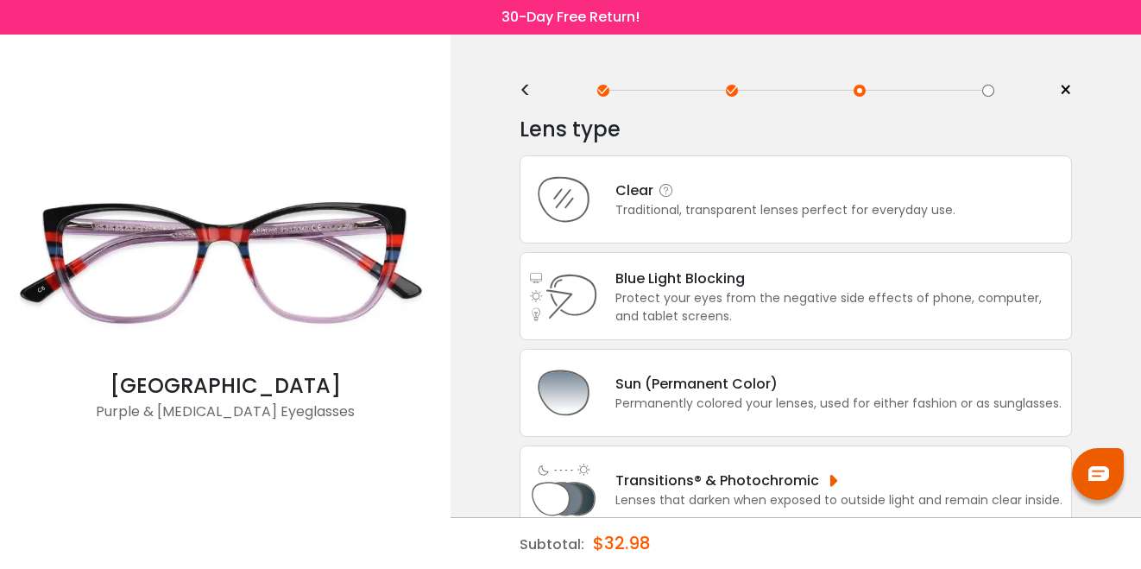
click at [771, 197] on div "Clear" at bounding box center [785, 190] width 340 height 22
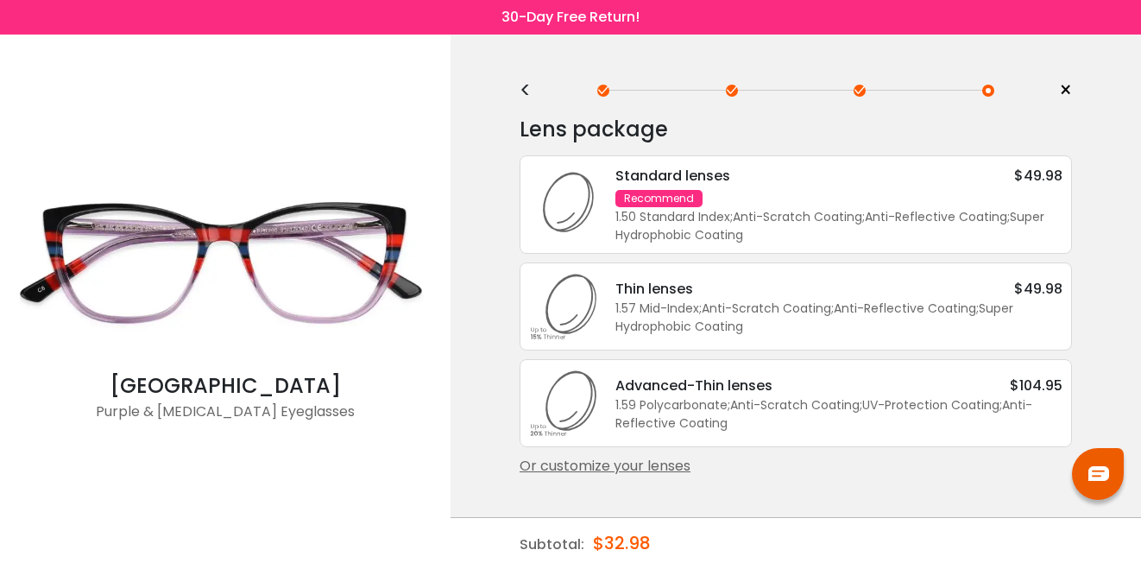
click at [844, 199] on div "Standard lenses $49.98 Recommend 1.50 Standard Index ; Anti-Scratch Coating ; A…" at bounding box center [830, 204] width 464 height 79
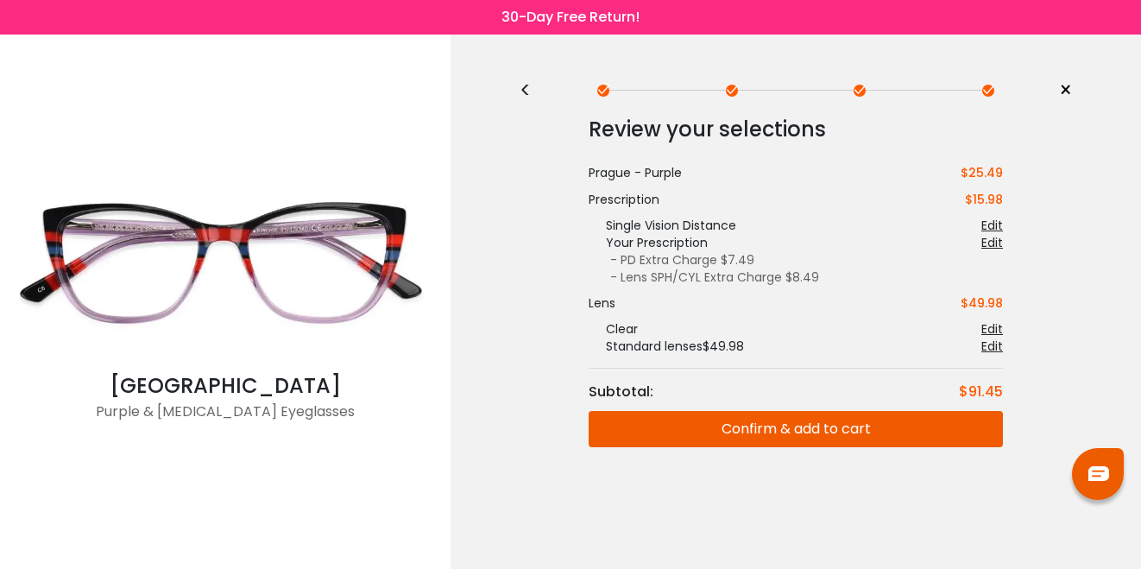
click at [760, 412] on button "Confirm & add to cart" at bounding box center [795, 429] width 414 height 36
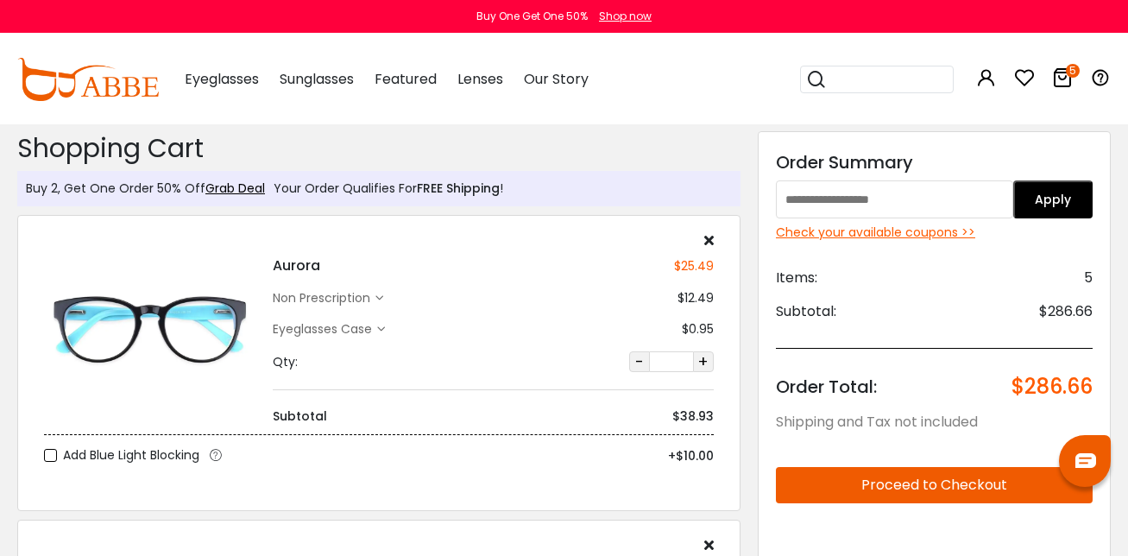
click at [904, 228] on div "Check your available coupons >>" at bounding box center [934, 232] width 317 height 18
click at [822, 201] on input "text" at bounding box center [894, 199] width 237 height 38
paste input "*******"
type input "*******"
click at [1066, 205] on button "Apply" at bounding box center [1052, 199] width 79 height 38
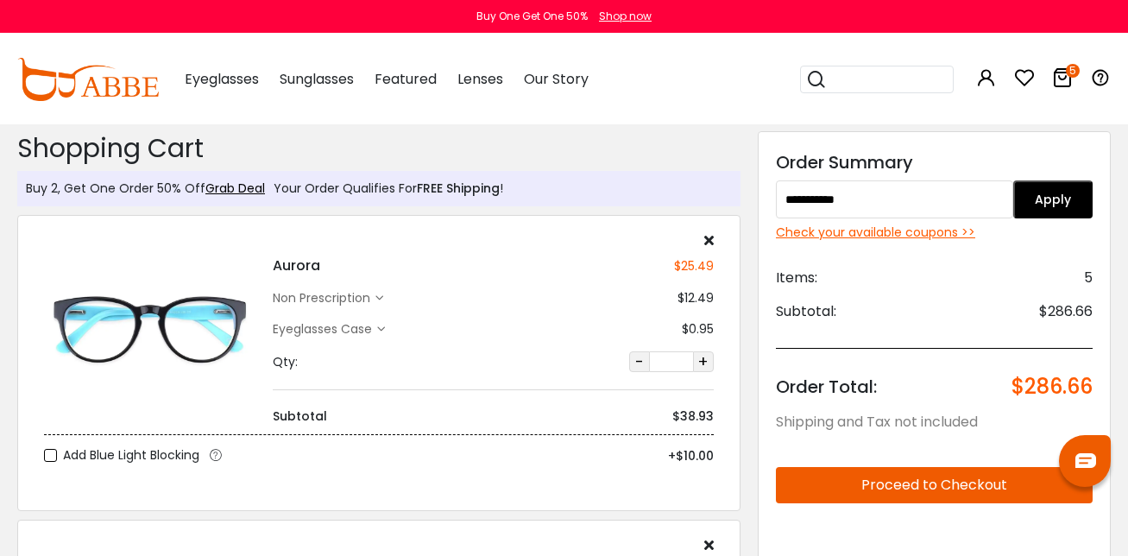
type input "**********"
click at [1064, 200] on button "Apply" at bounding box center [1052, 199] width 79 height 38
type input "********"
click at [1043, 203] on button "Apply" at bounding box center [1052, 199] width 79 height 38
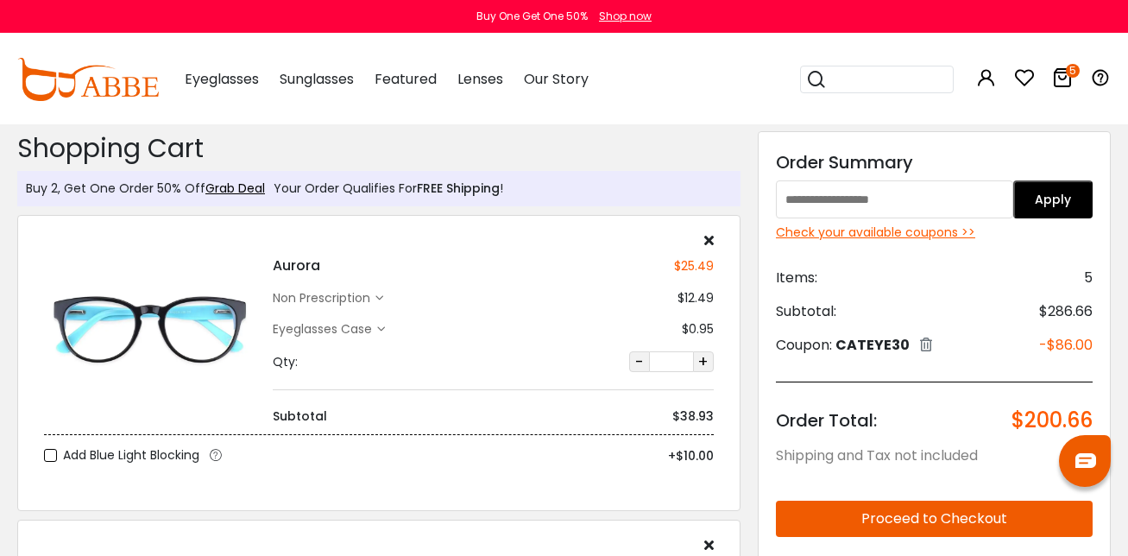
click at [930, 343] on icon at bounding box center [926, 344] width 12 height 14
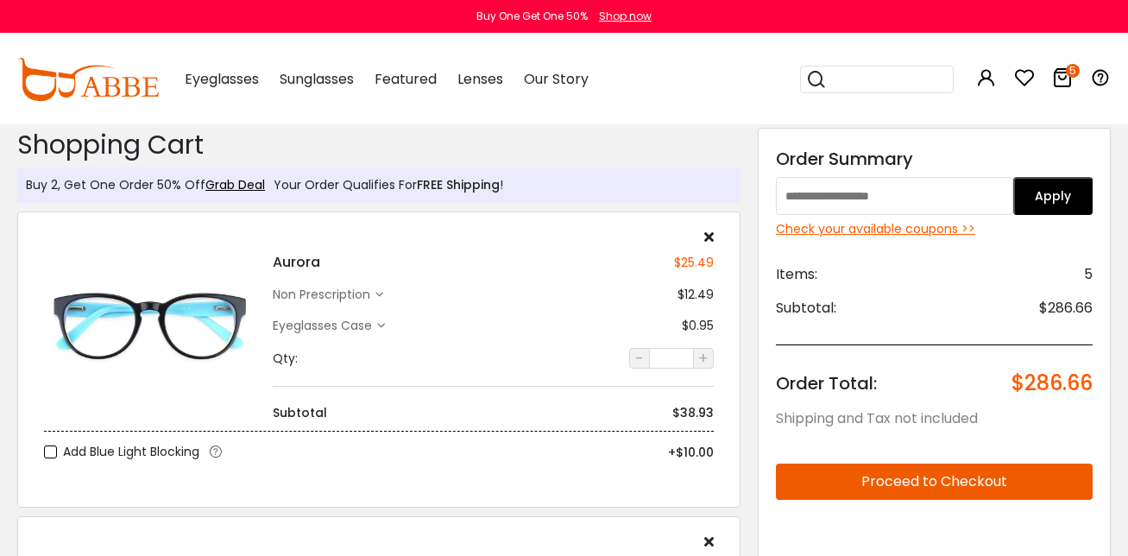
click at [928, 206] on input "text" at bounding box center [894, 196] width 237 height 38
paste input "***"
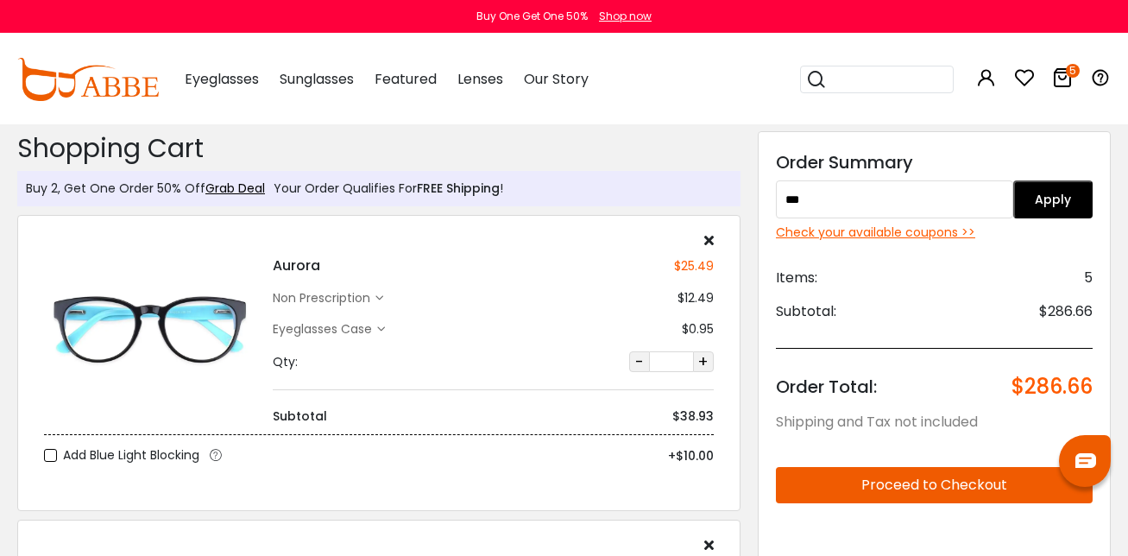
type input "***"
click at [1064, 198] on button "Apply" at bounding box center [1052, 199] width 79 height 38
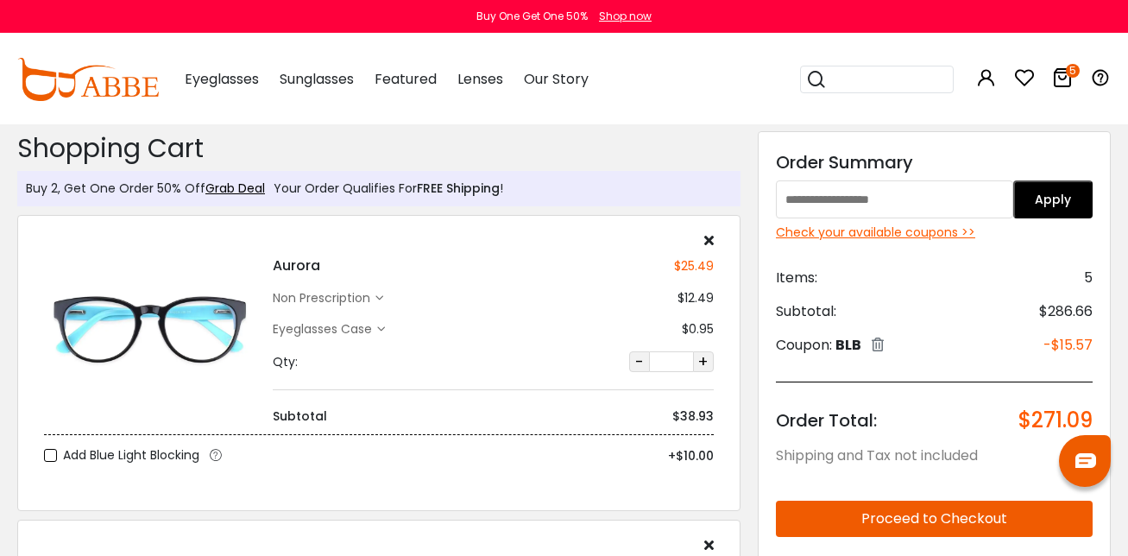
click at [884, 342] on icon at bounding box center [877, 344] width 12 height 14
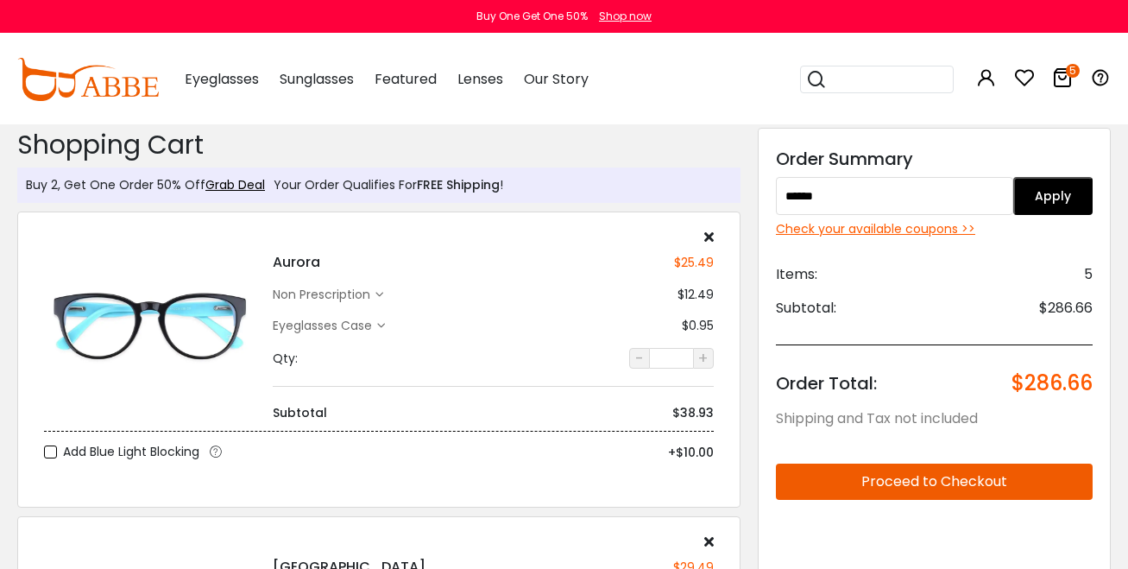
type input "******"
click at [1047, 199] on button "Apply" at bounding box center [1052, 196] width 79 height 38
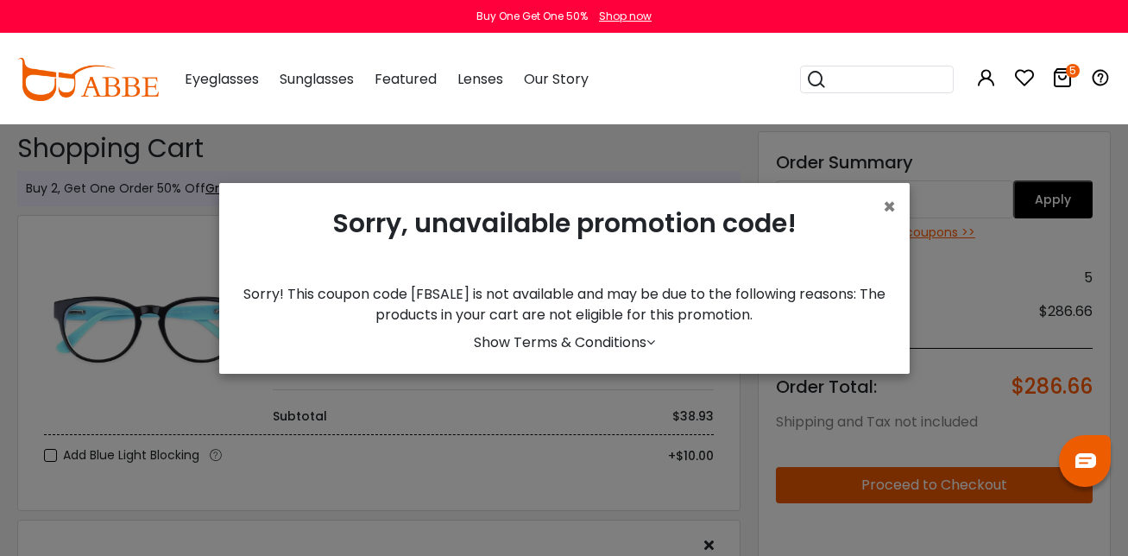
click at [648, 343] on icon at bounding box center [650, 342] width 9 height 14
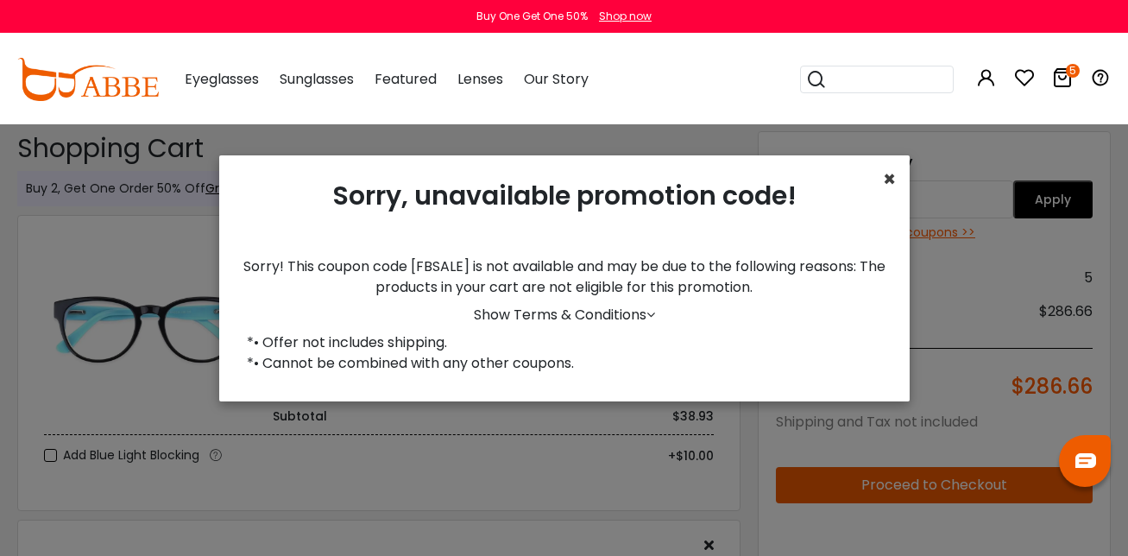
click at [884, 188] on span "×" at bounding box center [889, 179] width 13 height 28
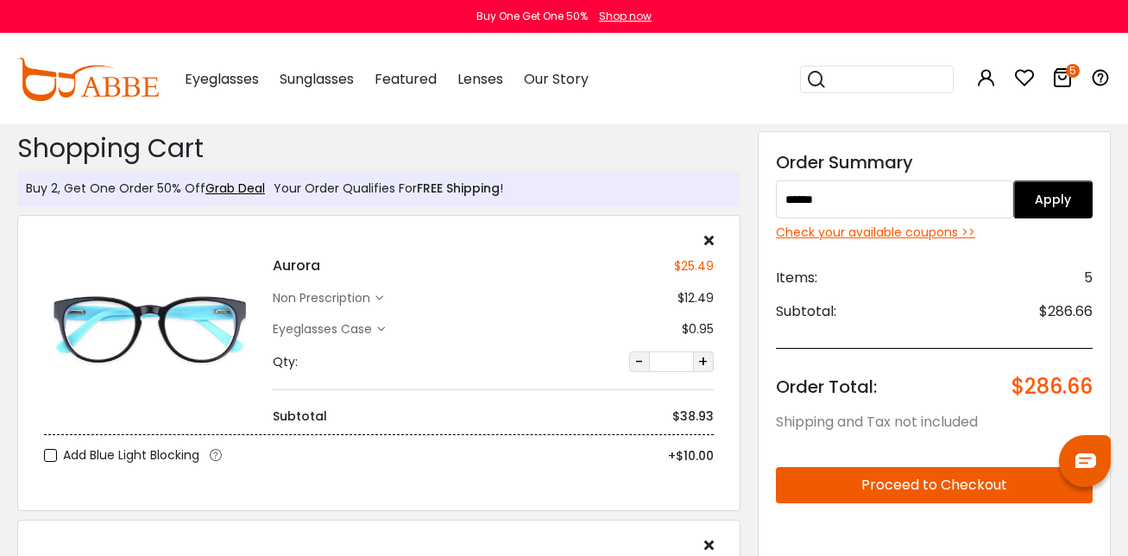
click at [846, 210] on input "******" at bounding box center [894, 199] width 237 height 38
click at [836, 189] on input "******" at bounding box center [894, 199] width 237 height 38
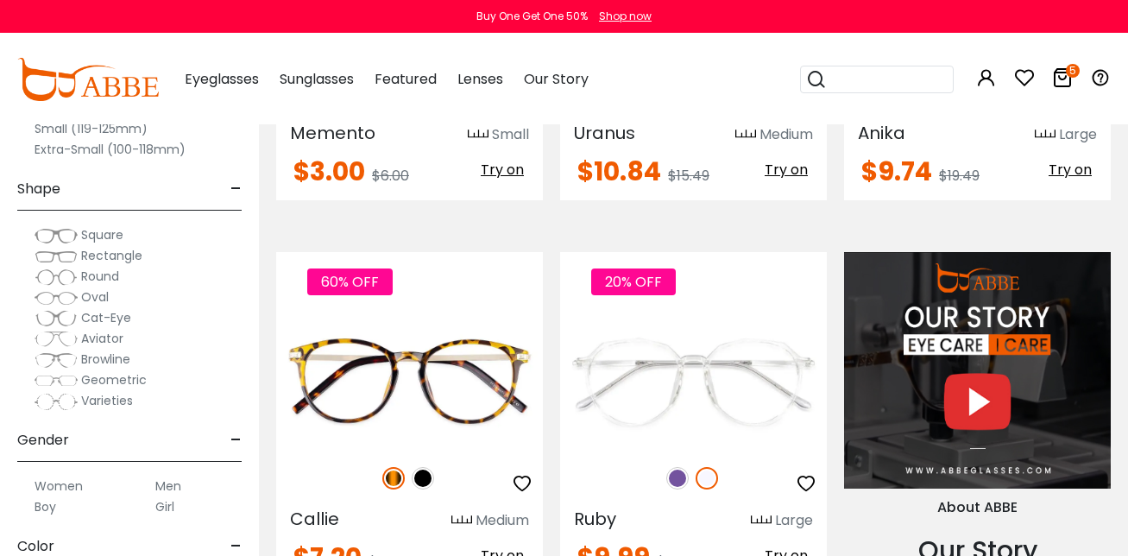
scroll to position [2324, 0]
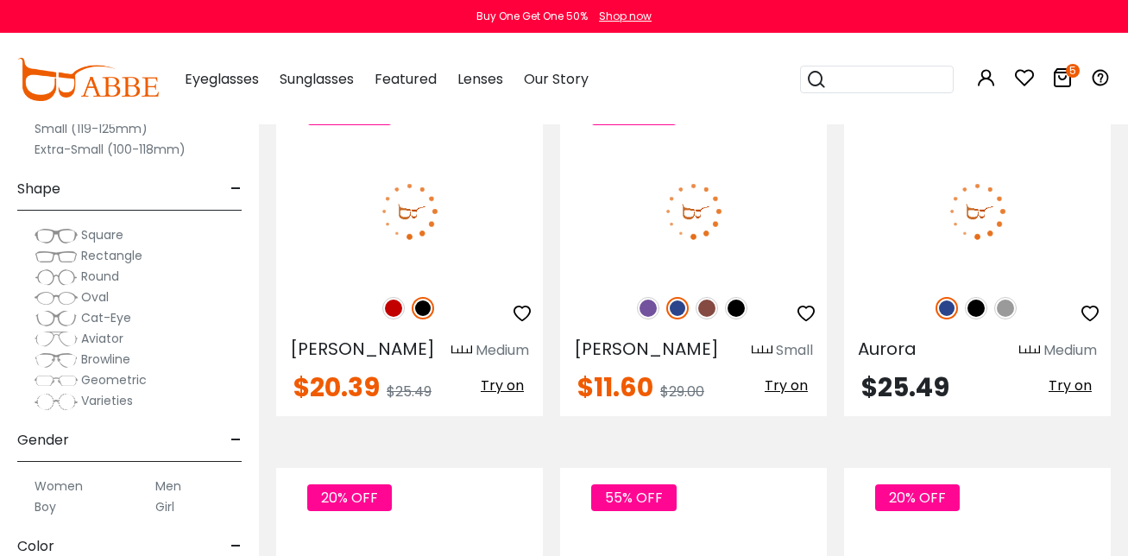
click at [997, 216] on link at bounding box center [977, 211] width 267 height 134
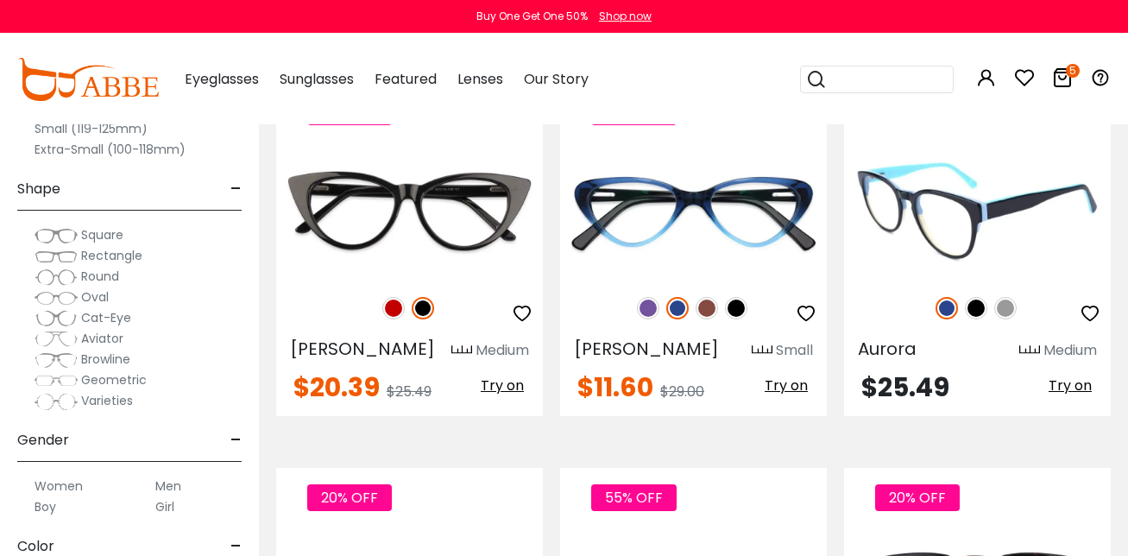
scroll to position [2333, 0]
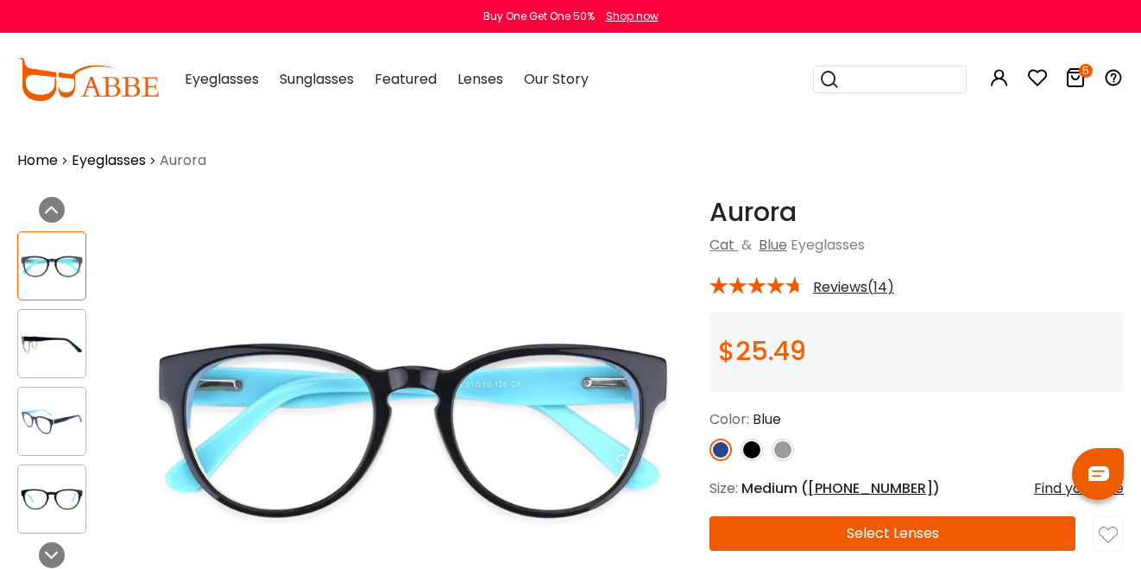
click at [824, 542] on button "Select Lenses" at bounding box center [892, 533] width 366 height 35
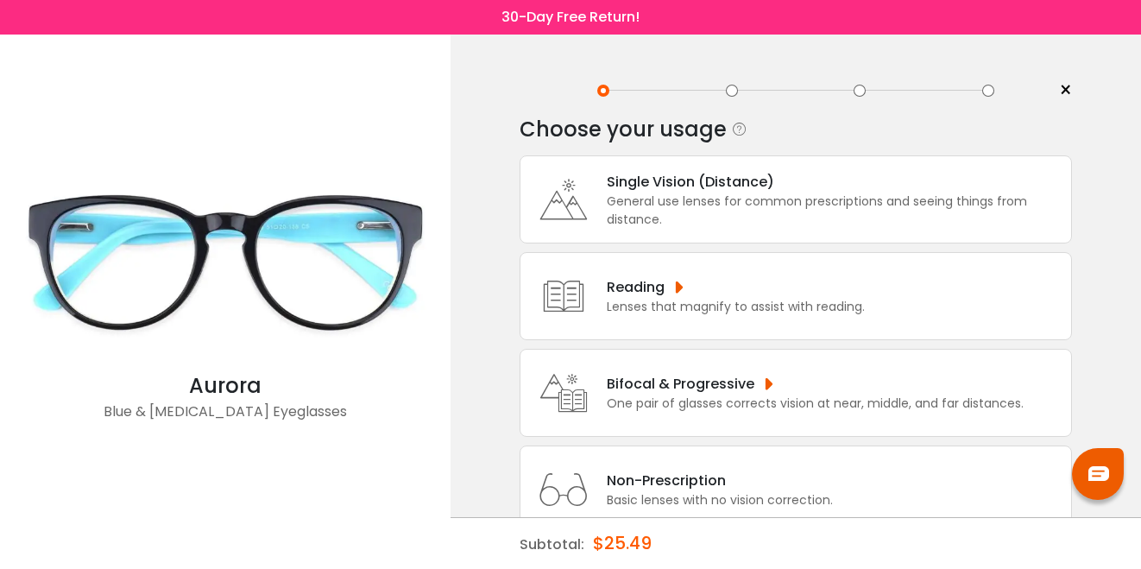
click at [765, 210] on div "General use lenses for common prescriptions and seeing things from distance." at bounding box center [835, 210] width 456 height 36
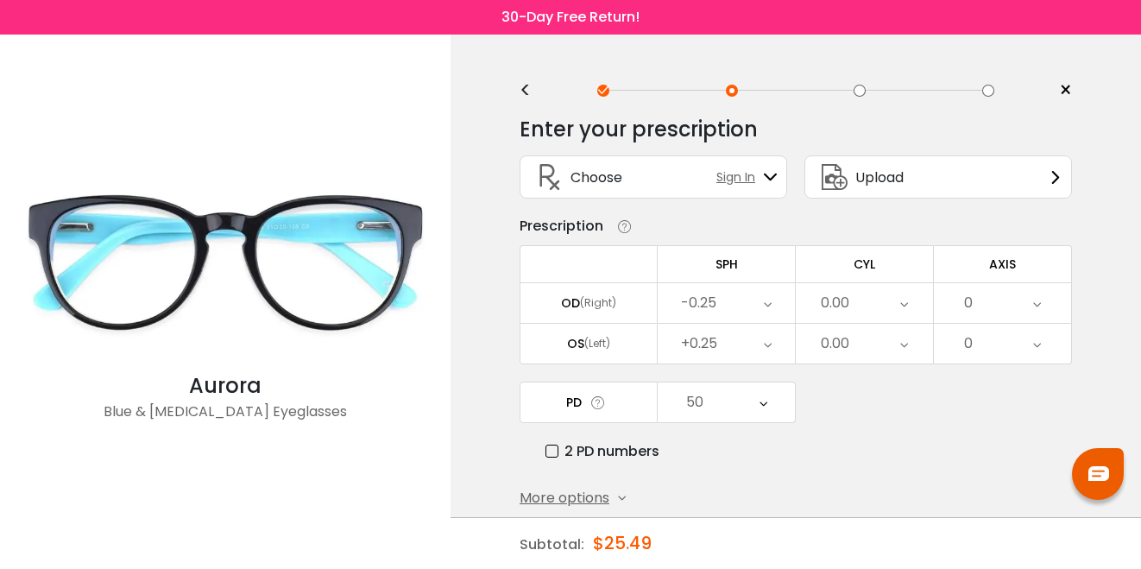
click at [521, 90] on div "<" at bounding box center [532, 91] width 26 height 14
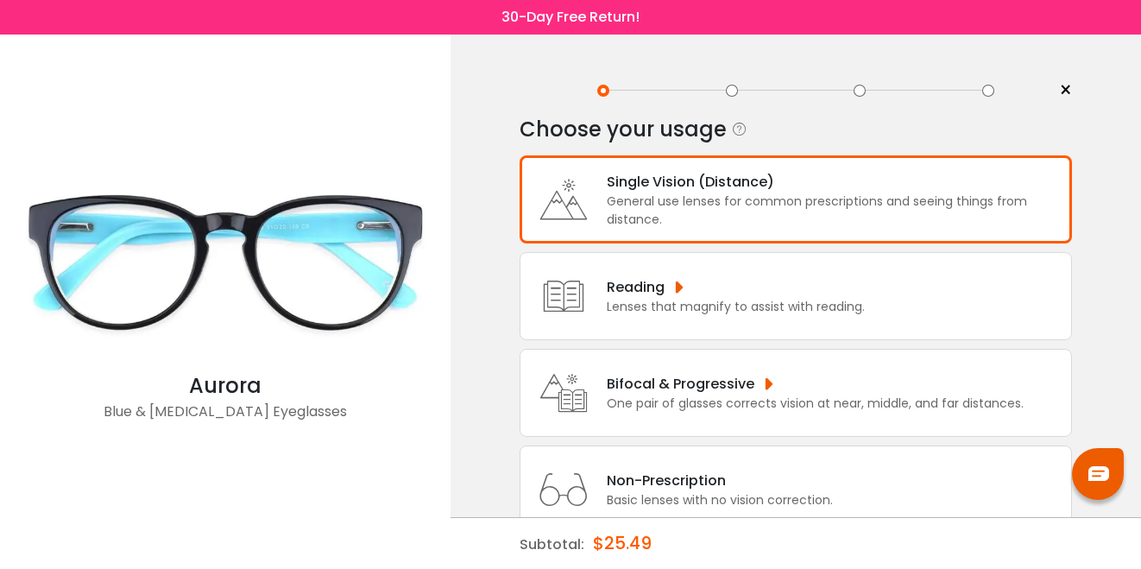
click at [769, 295] on div "Reading" at bounding box center [736, 287] width 258 height 22
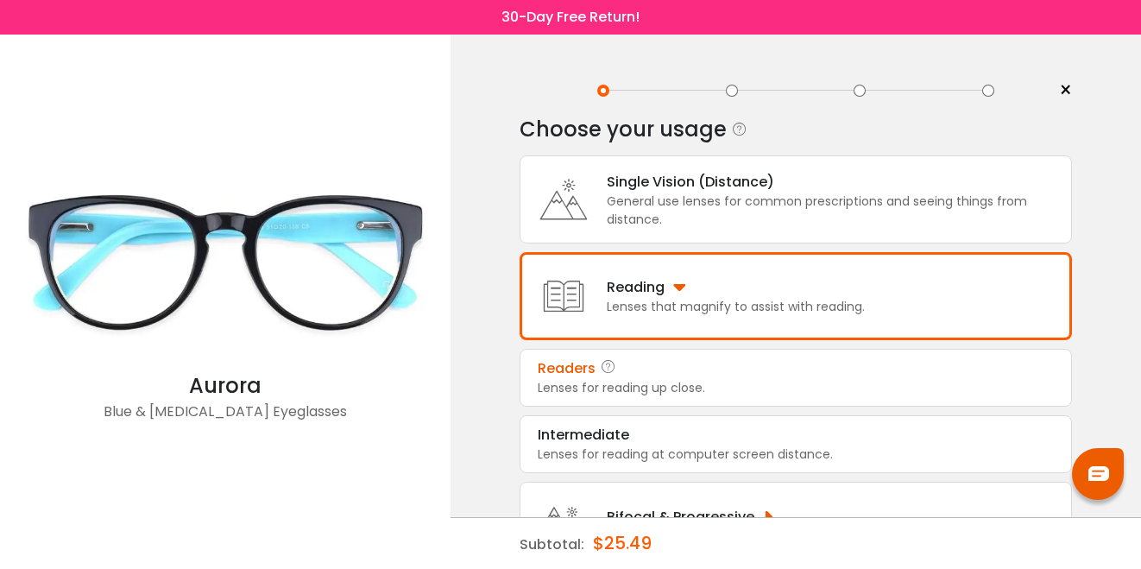
click at [693, 388] on div "Lenses for reading up close." at bounding box center [796, 388] width 516 height 18
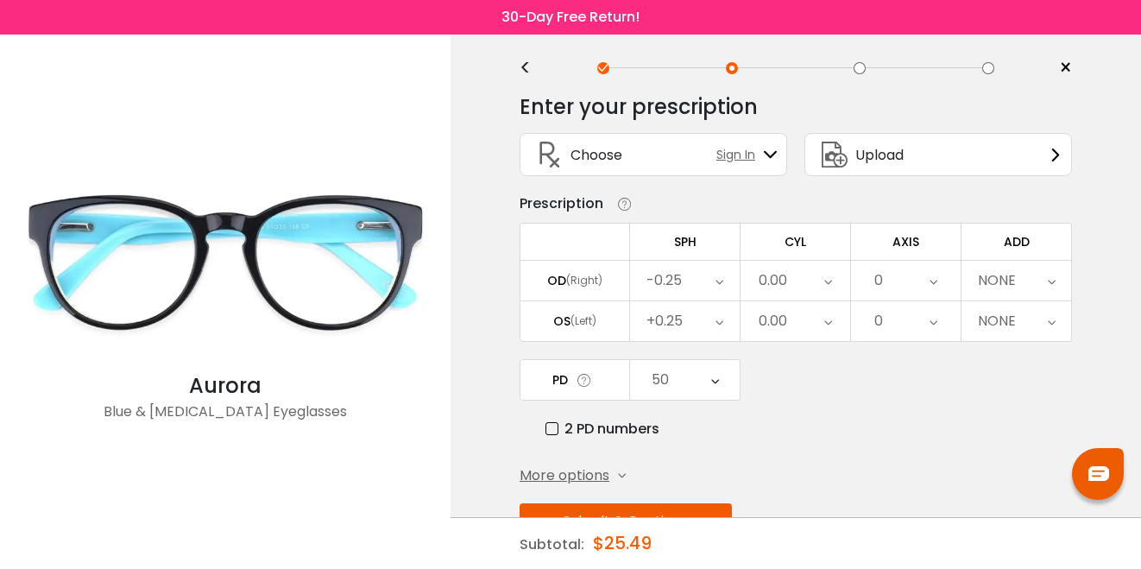
scroll to position [33, 0]
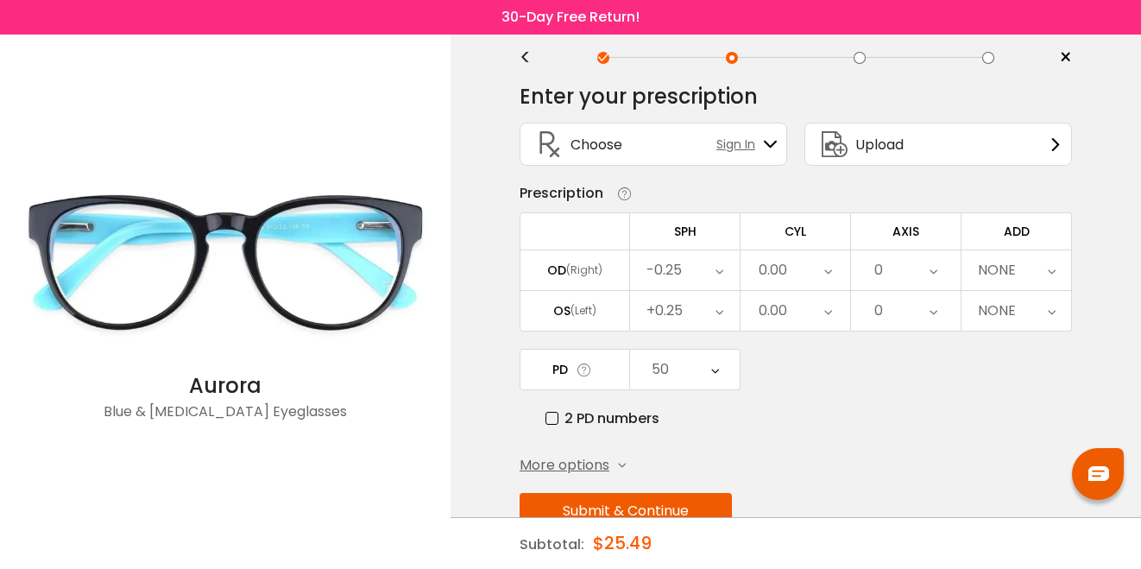
click at [689, 500] on button "Submit & Continue" at bounding box center [625, 511] width 212 height 36
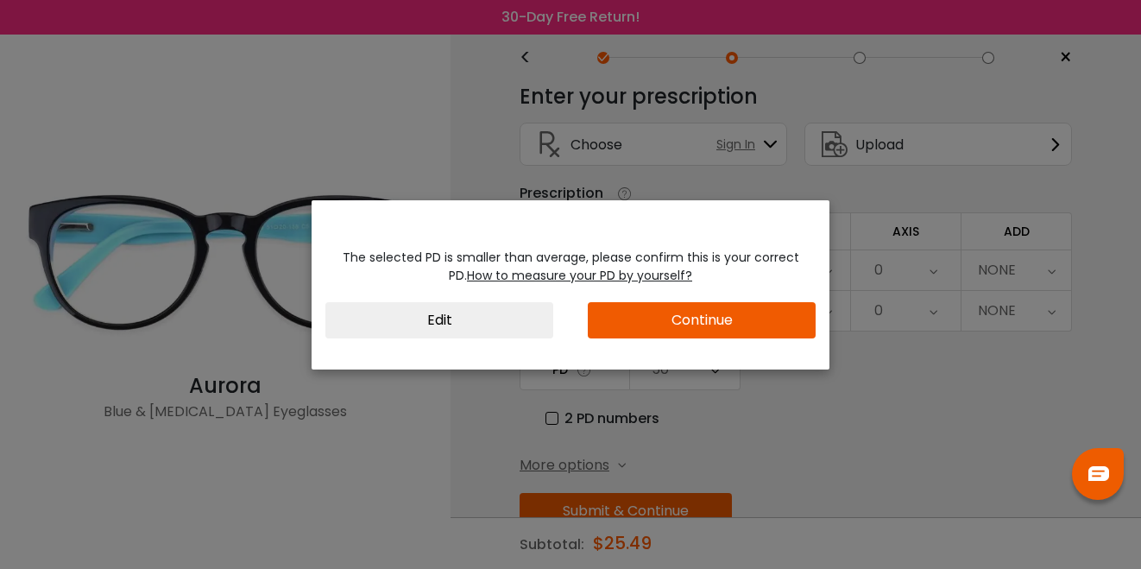
click at [665, 318] on button "Continue" at bounding box center [702, 320] width 228 height 36
click at [667, 318] on button "Continue" at bounding box center [702, 320] width 228 height 36
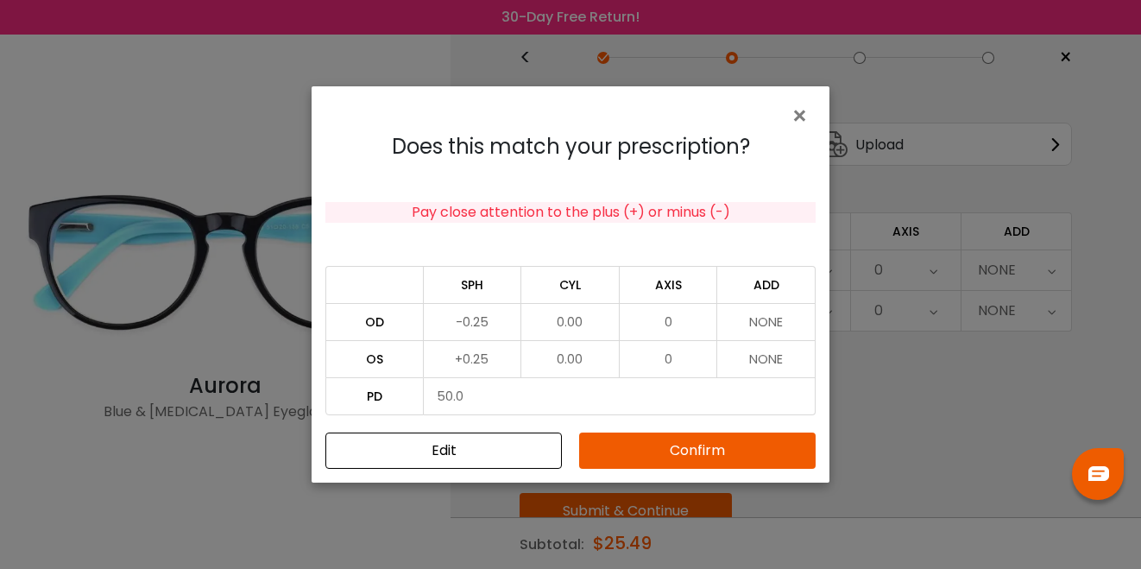
click at [688, 459] on button "Confirm" at bounding box center [697, 450] width 236 height 36
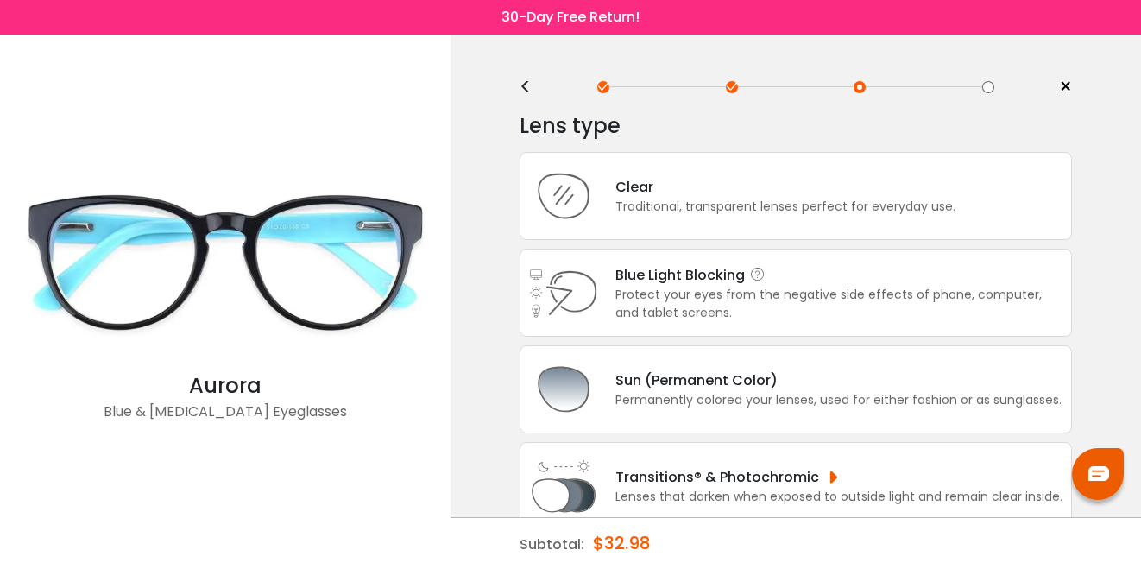
scroll to position [0, 0]
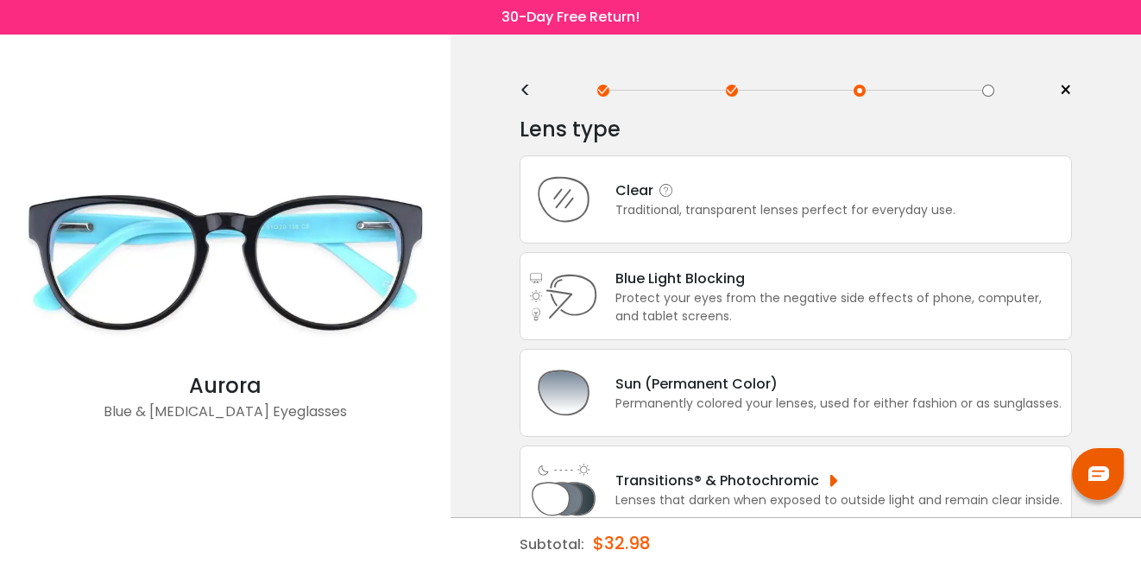
click at [759, 222] on div "Clear Traditional, transparent lenses perfect for everyday use." at bounding box center [795, 199] width 552 height 88
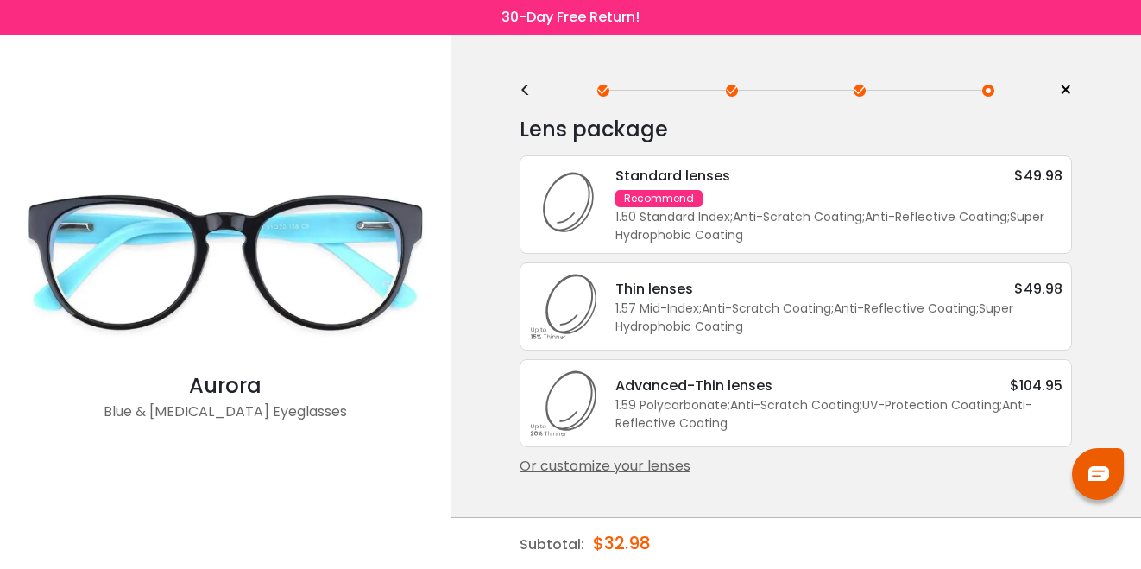
click at [759, 222] on div "1.50 Standard Index ; Anti-Scratch Coating ; Anti-Reflective Coating ; Super Hy…" at bounding box center [838, 226] width 447 height 36
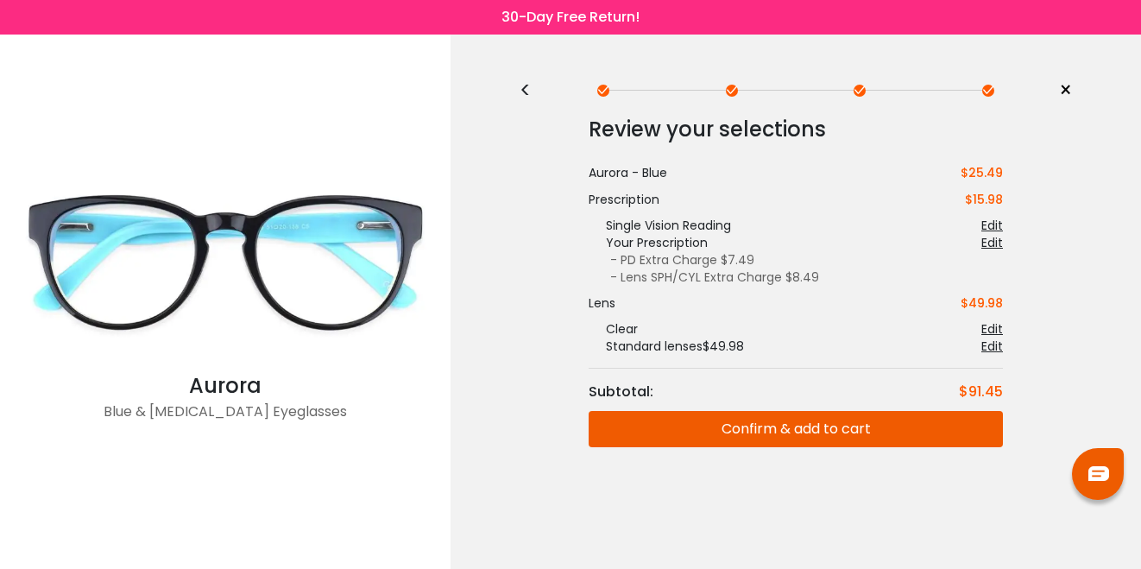
click at [765, 433] on button "Confirm & add to cart" at bounding box center [795, 429] width 414 height 36
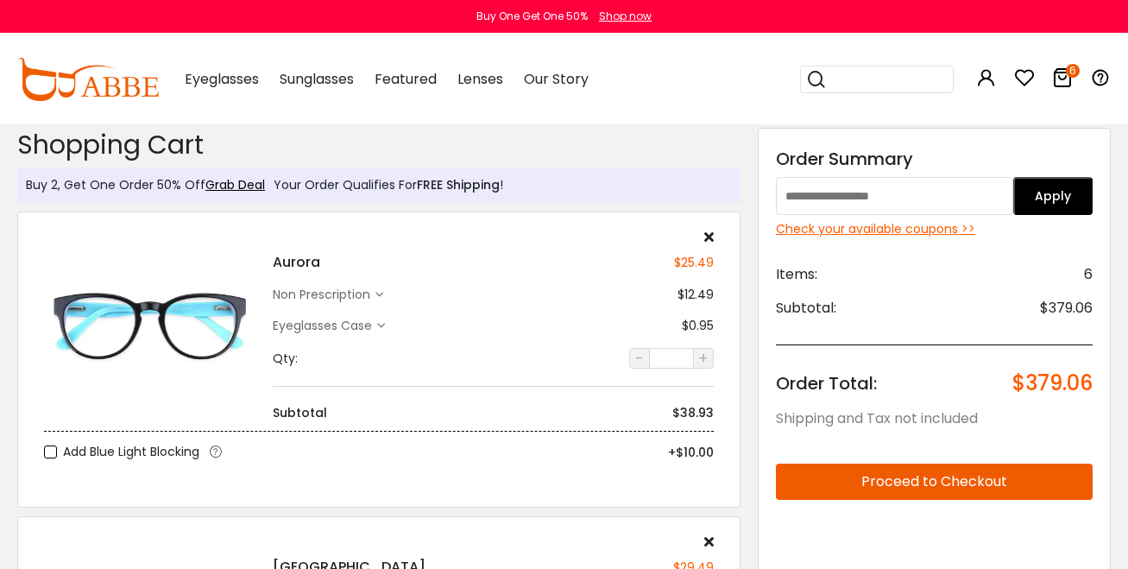
click at [947, 204] on input "text" at bounding box center [894, 196] width 237 height 38
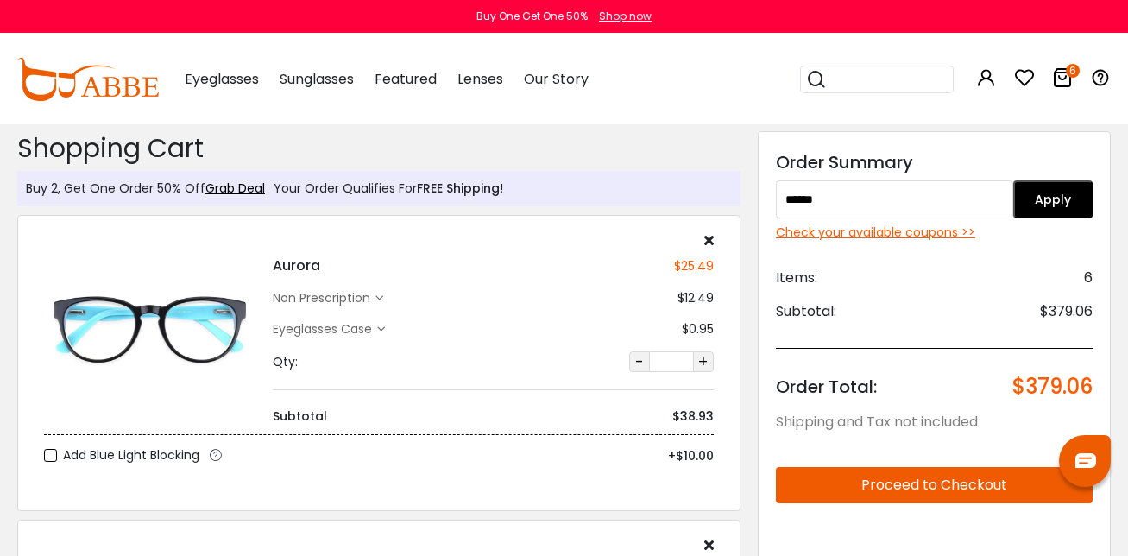
click at [1037, 207] on button "Apply" at bounding box center [1052, 199] width 79 height 38
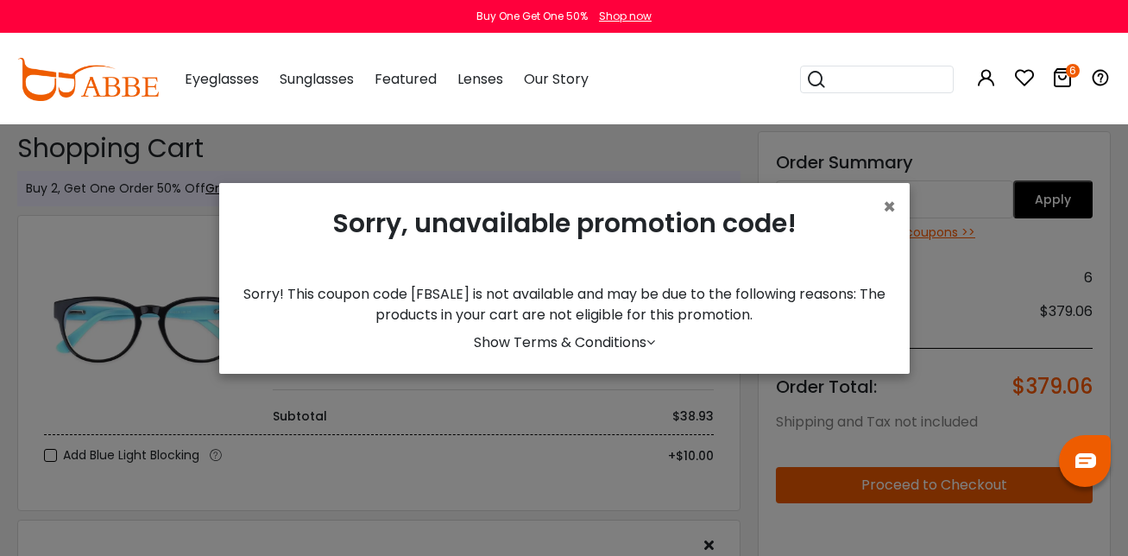
click at [604, 352] on link "Show Terms & Conditions" at bounding box center [564, 342] width 181 height 20
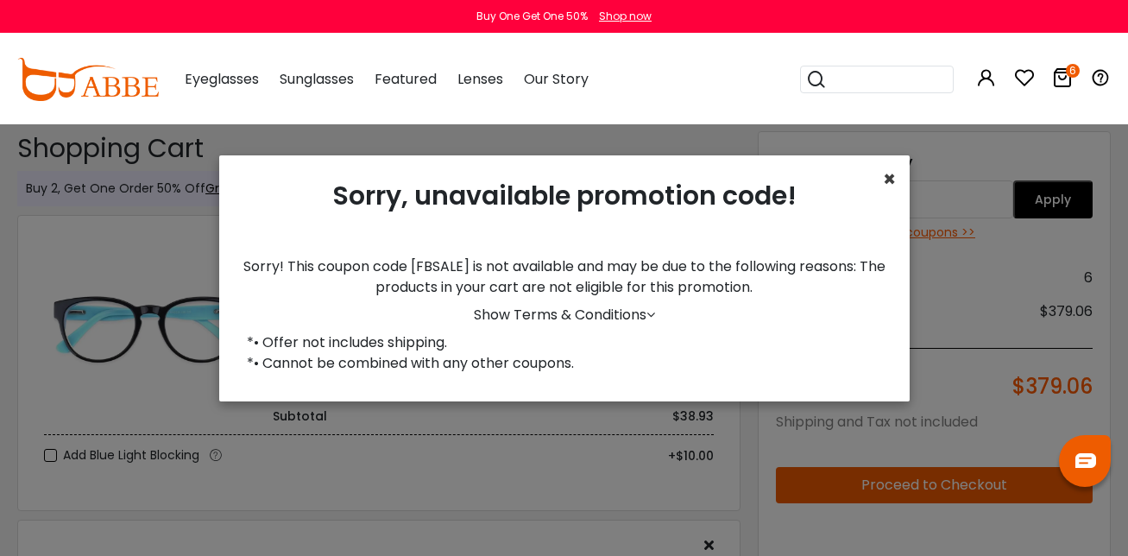
click at [883, 187] on span "×" at bounding box center [889, 179] width 13 height 28
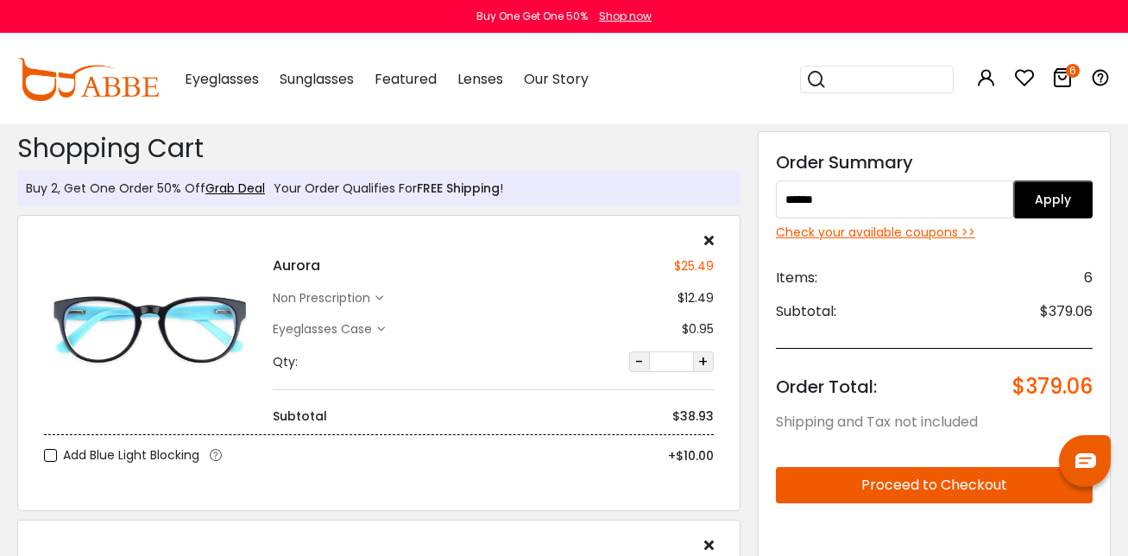
click at [812, 209] on input "******" at bounding box center [894, 199] width 237 height 38
paste input "text"
type input "******"
click at [1033, 197] on button "Apply" at bounding box center [1052, 199] width 79 height 38
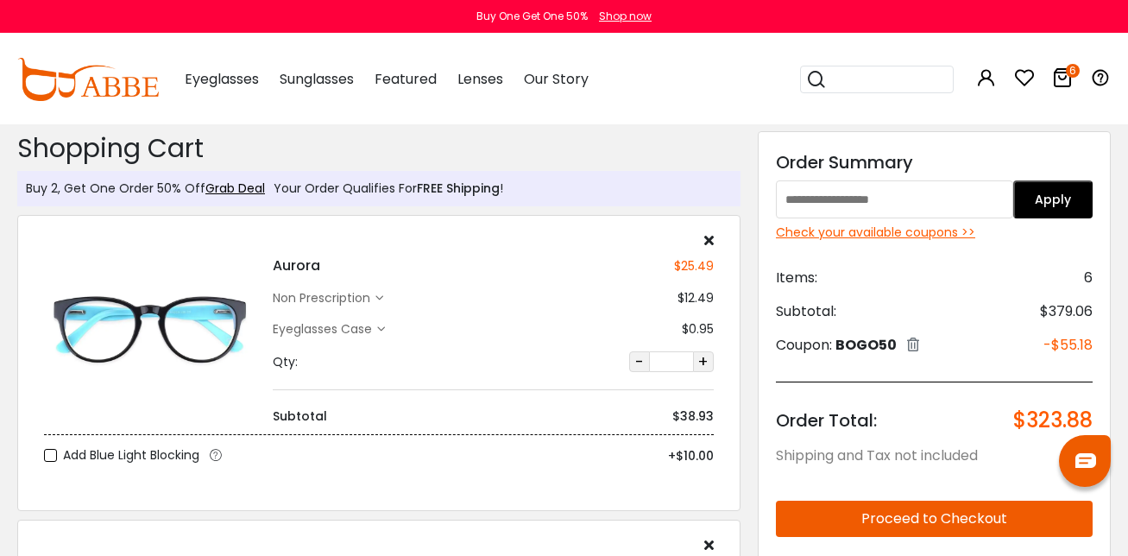
click at [918, 339] on icon at bounding box center [913, 344] width 12 height 14
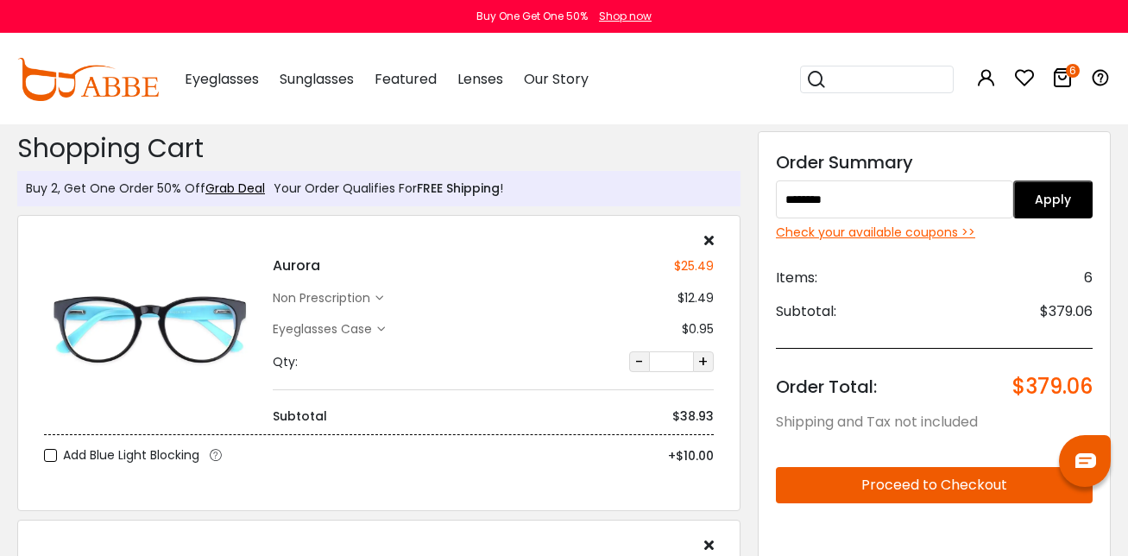
type input "********"
drag, startPoint x: 1035, startPoint y: 217, endPoint x: 1018, endPoint y: 224, distance: 17.8
click at [1035, 217] on button "Apply" at bounding box center [1052, 199] width 79 height 38
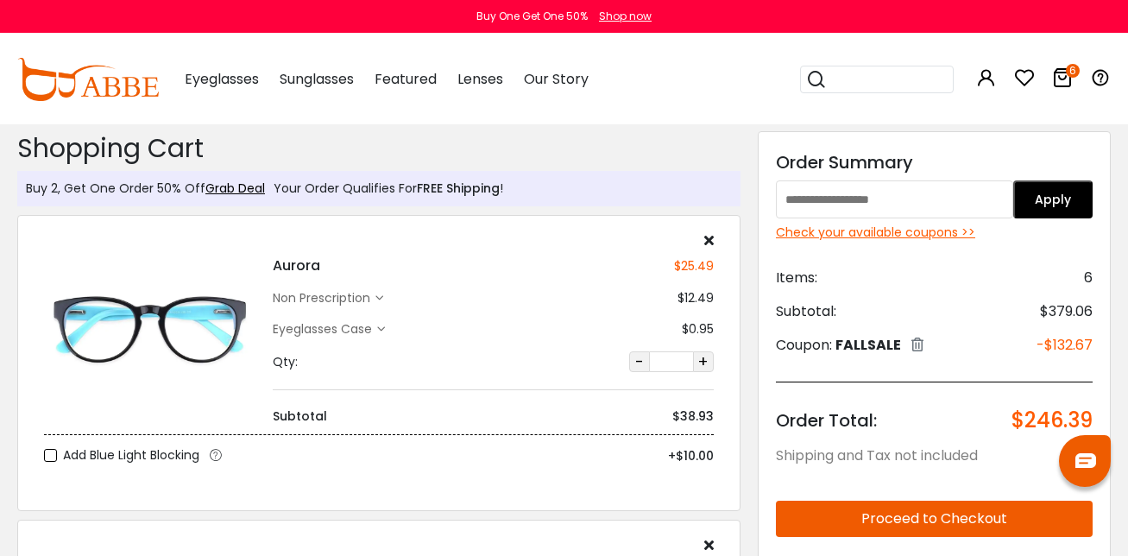
click at [922, 343] on icon at bounding box center [917, 344] width 12 height 14
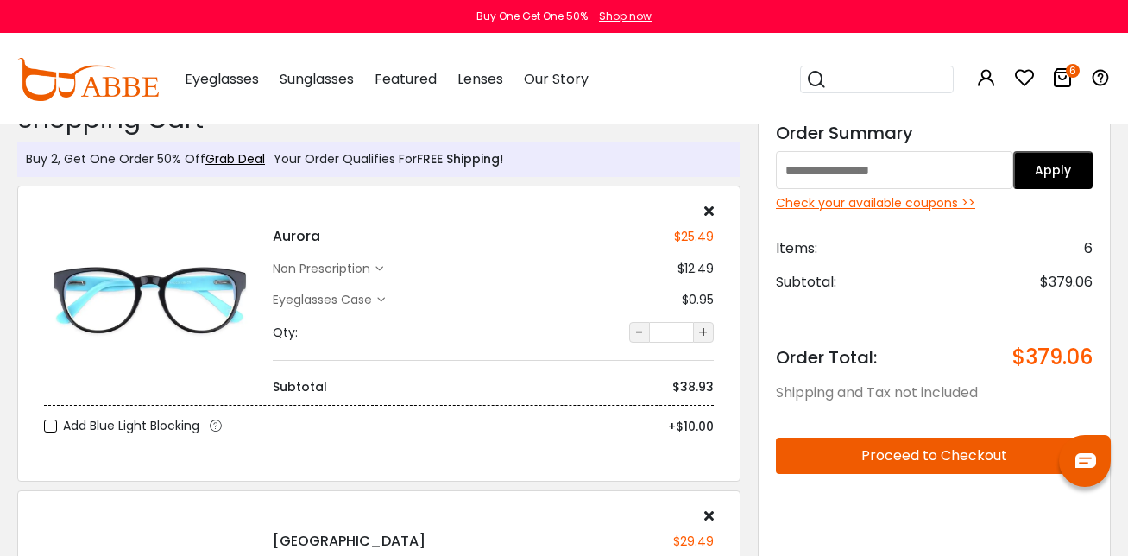
scroll to position [259, 0]
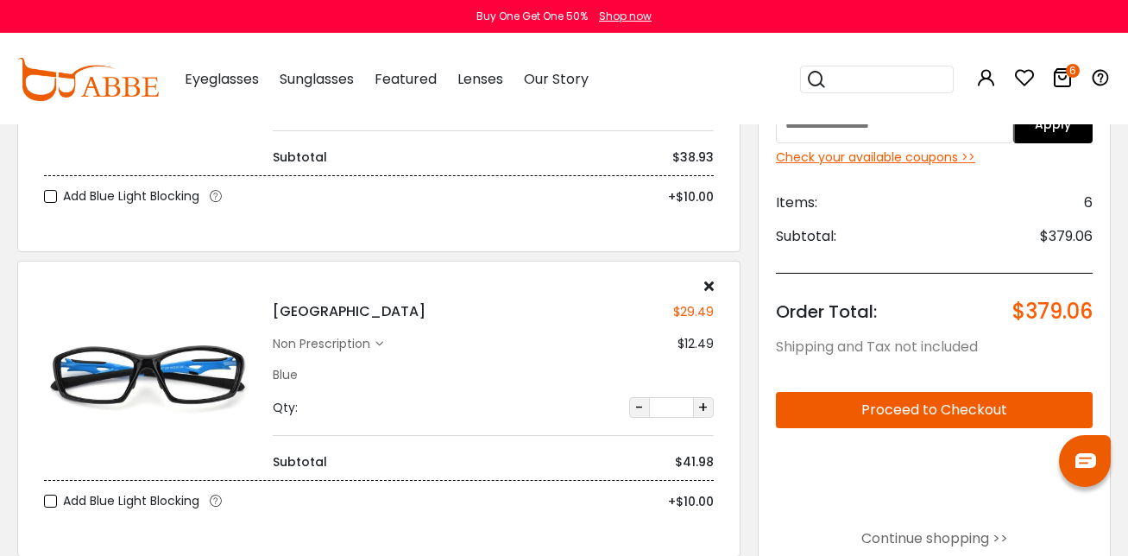
click at [704, 291] on icon at bounding box center [708, 286] width 9 height 14
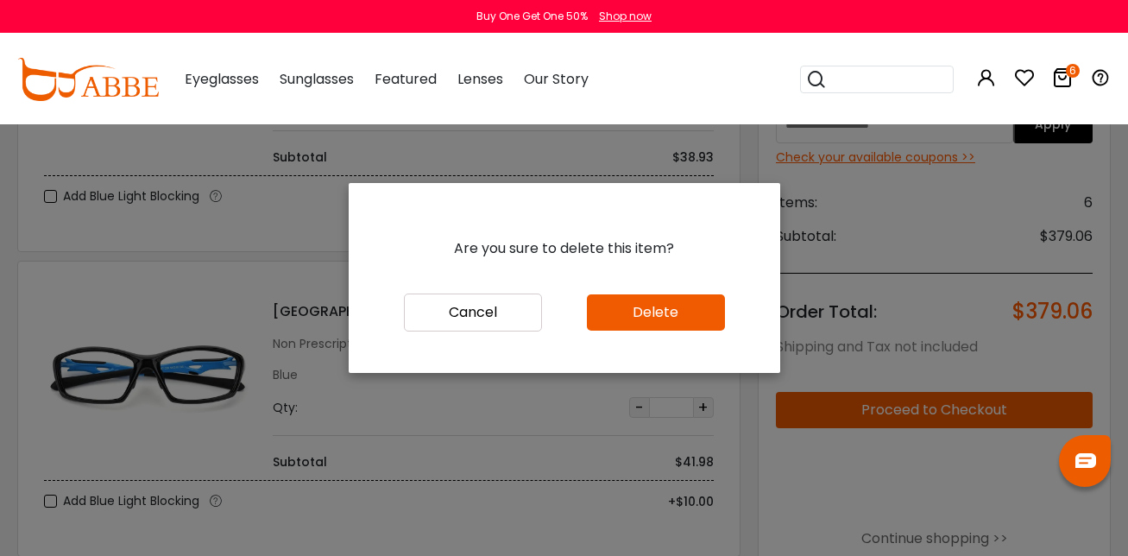
click at [689, 305] on button "Delete" at bounding box center [656, 312] width 138 height 36
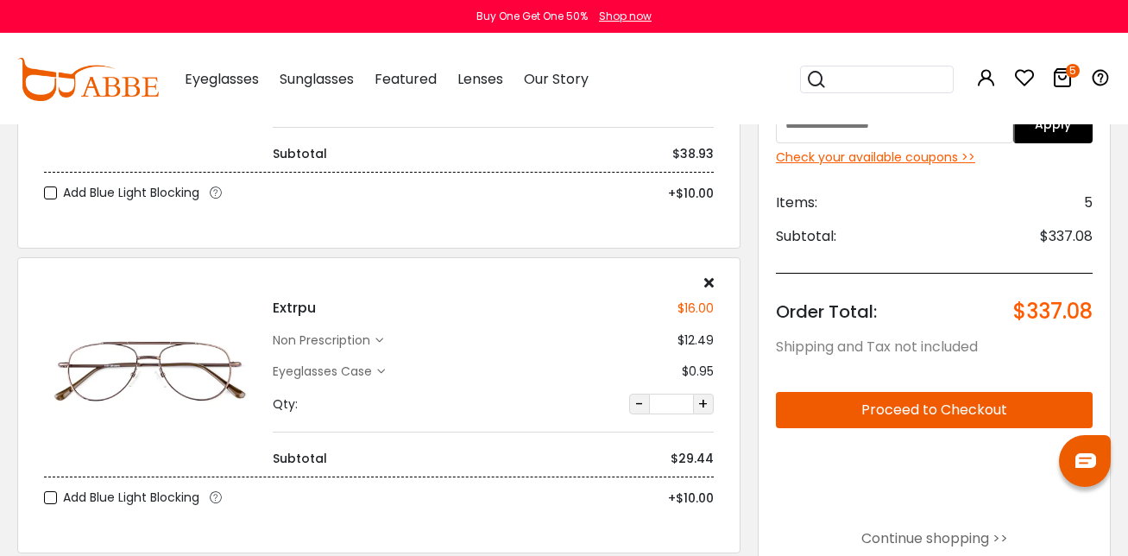
click at [708, 285] on icon at bounding box center [708, 282] width 9 height 14
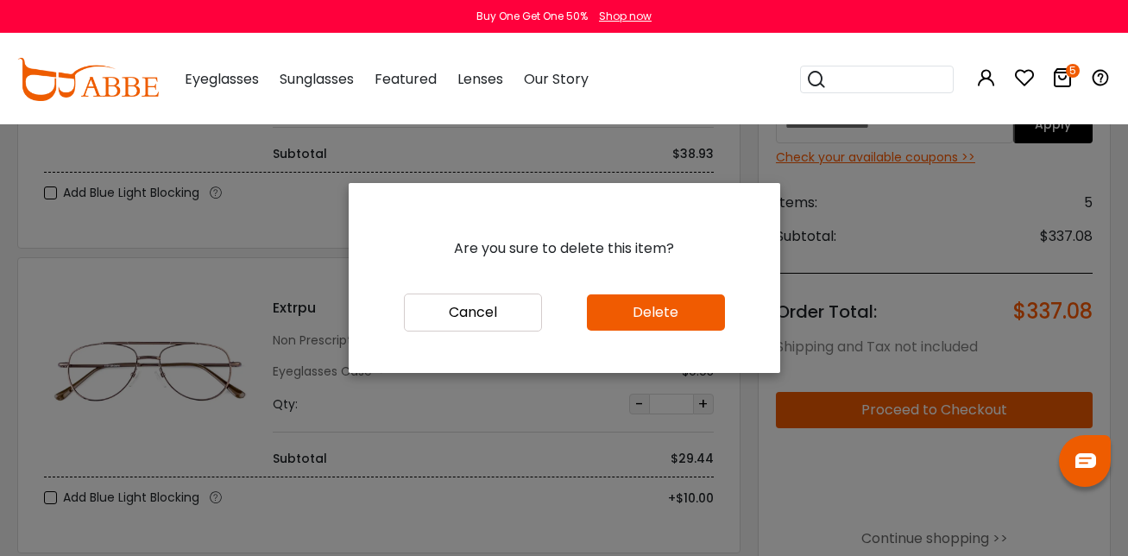
click at [665, 324] on button "Delete" at bounding box center [656, 312] width 138 height 36
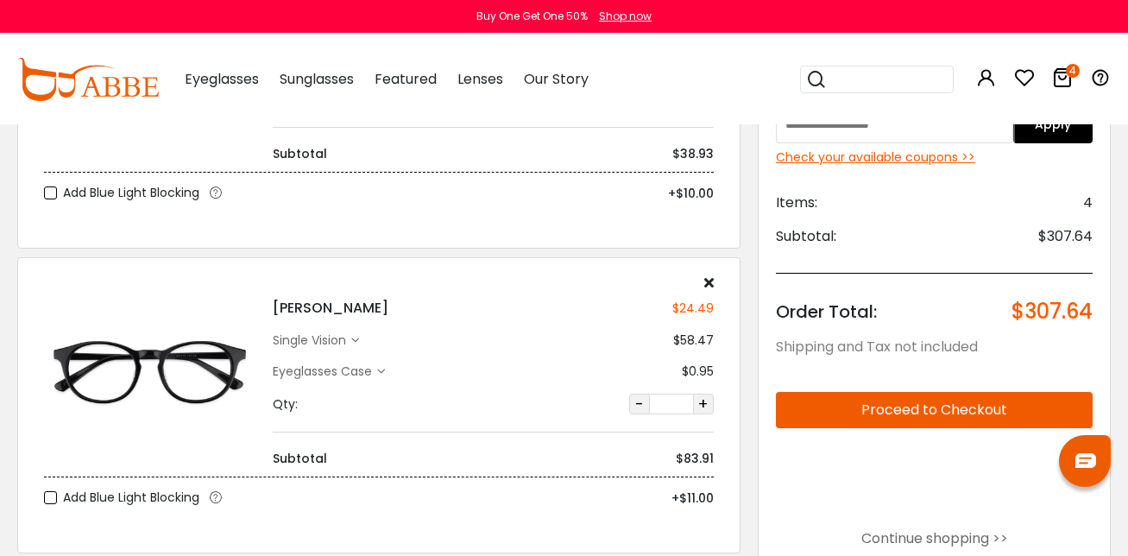
scroll to position [262, 0]
click at [710, 284] on icon at bounding box center [708, 282] width 9 height 14
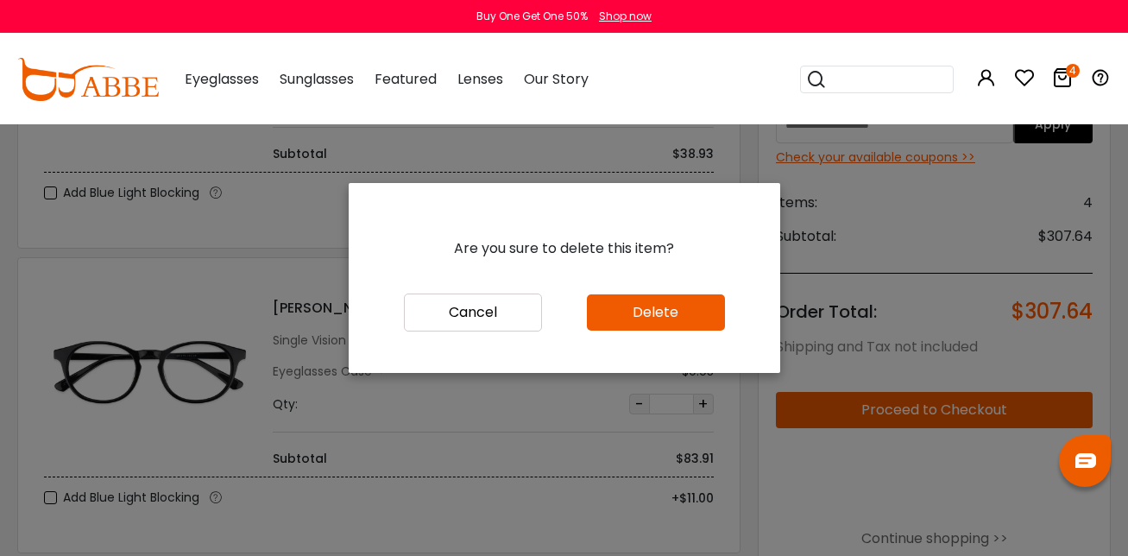
click at [673, 306] on button "Delete" at bounding box center [656, 312] width 138 height 36
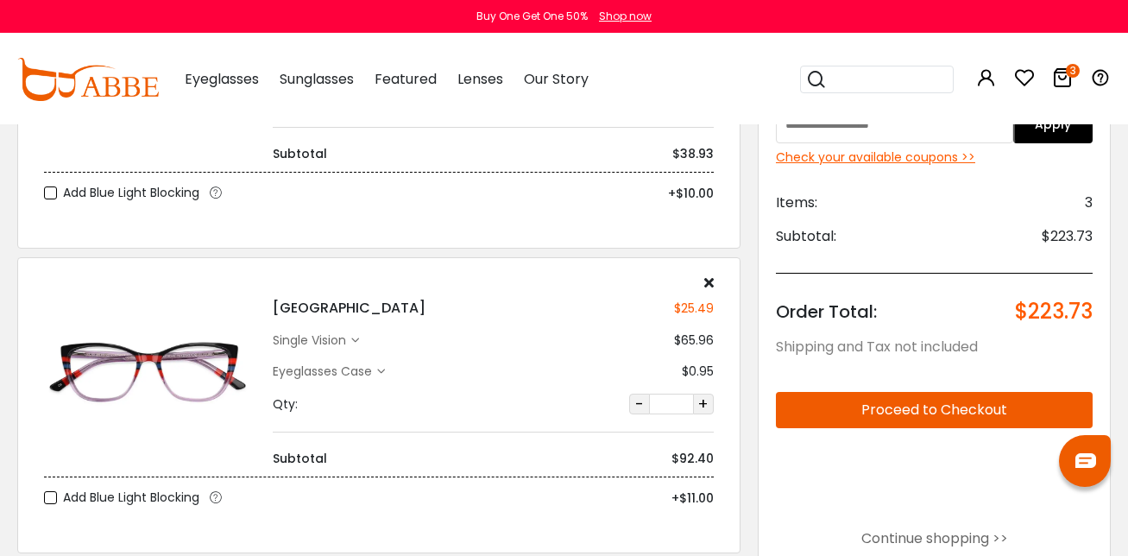
click at [706, 287] on icon at bounding box center [708, 282] width 9 height 14
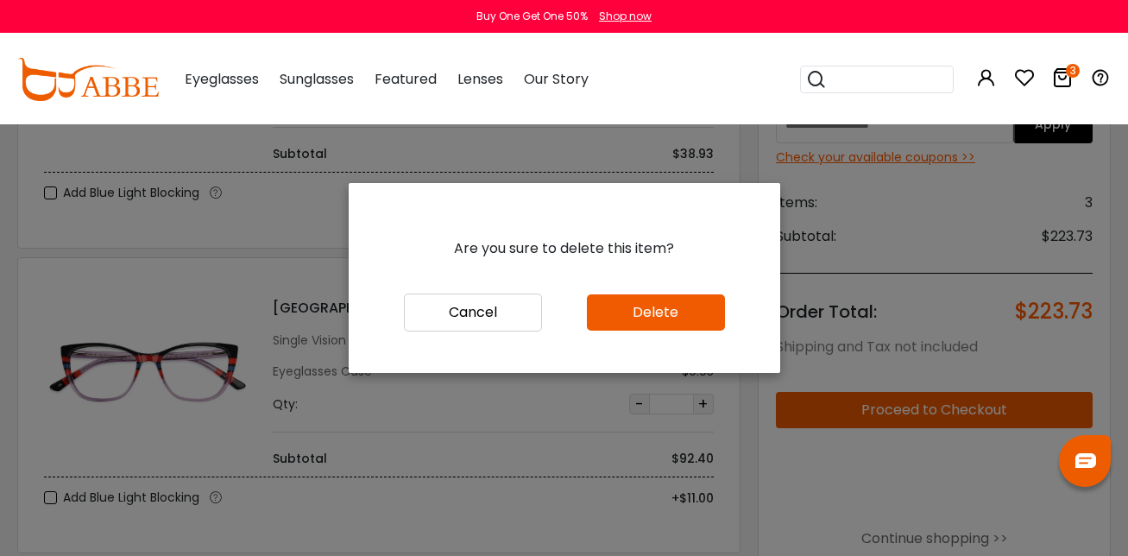
click at [691, 320] on button "Delete" at bounding box center [656, 312] width 138 height 36
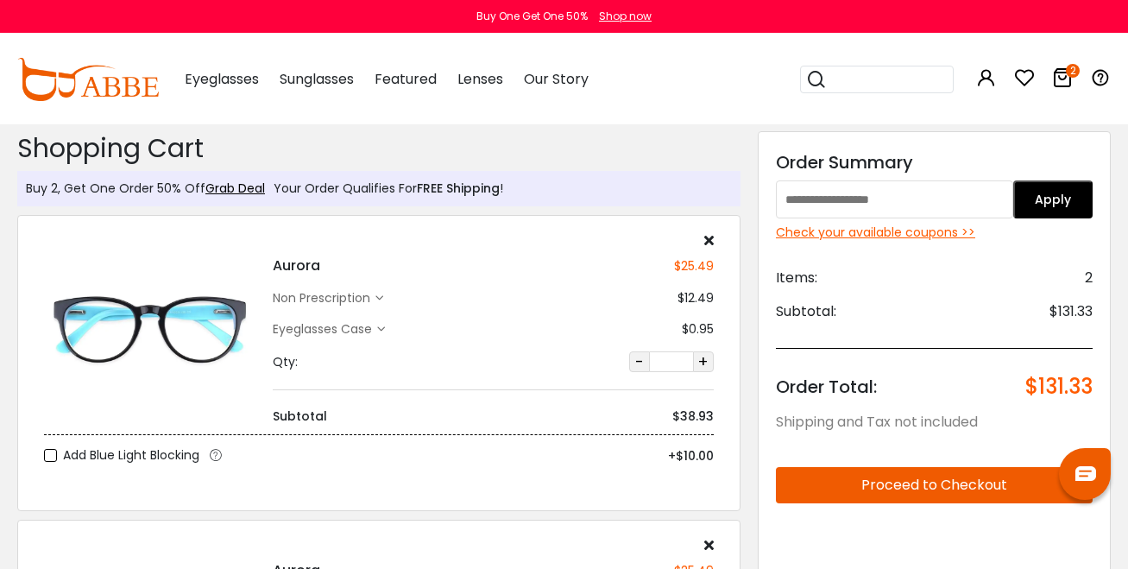
click at [711, 538] on icon at bounding box center [708, 545] width 9 height 14
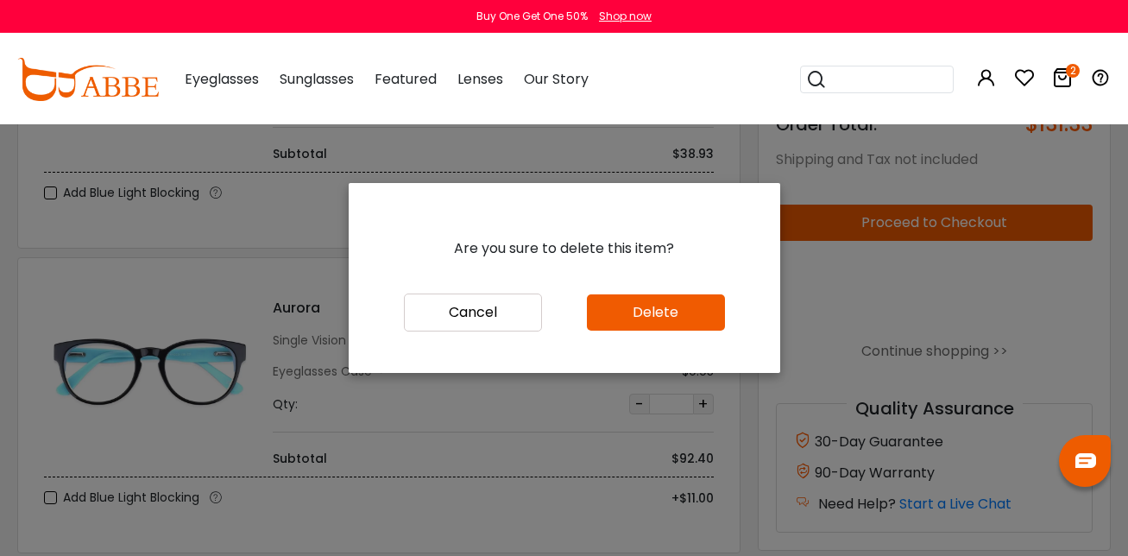
click at [688, 310] on button "Delete" at bounding box center [656, 312] width 138 height 36
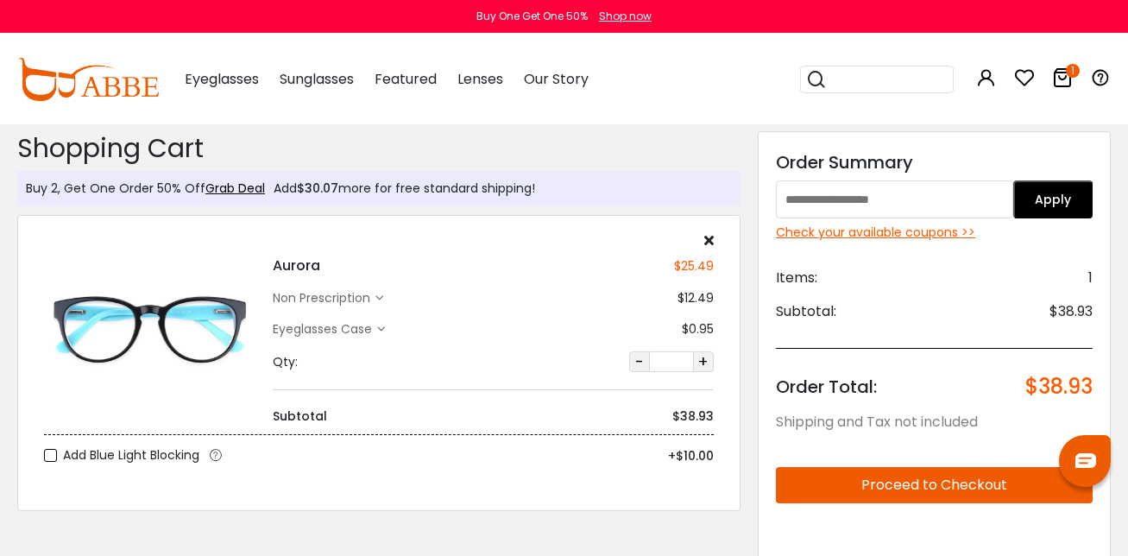
click at [847, 223] on div "Discount Code: Order Summary Apply Check your available coupons >> Items: 1 Sub…" at bounding box center [934, 472] width 353 height 682
click at [832, 204] on input "text" at bounding box center [894, 199] width 237 height 38
type input "******"
click at [1008, 195] on input "******" at bounding box center [894, 199] width 237 height 38
click at [1026, 201] on button "Apply" at bounding box center [1052, 199] width 79 height 38
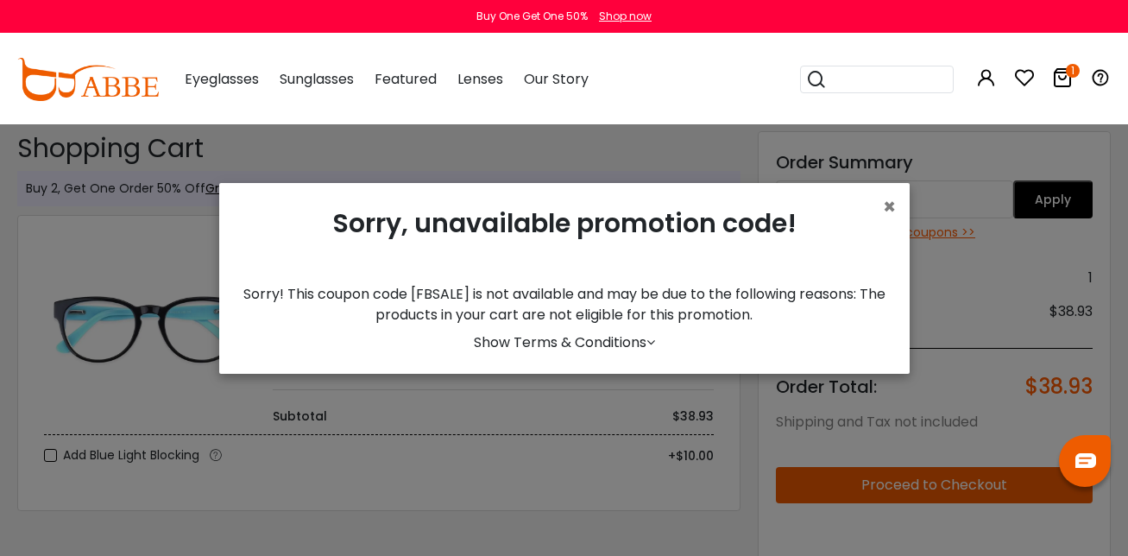
click at [610, 339] on link "Show Terms & Conditions" at bounding box center [564, 342] width 181 height 20
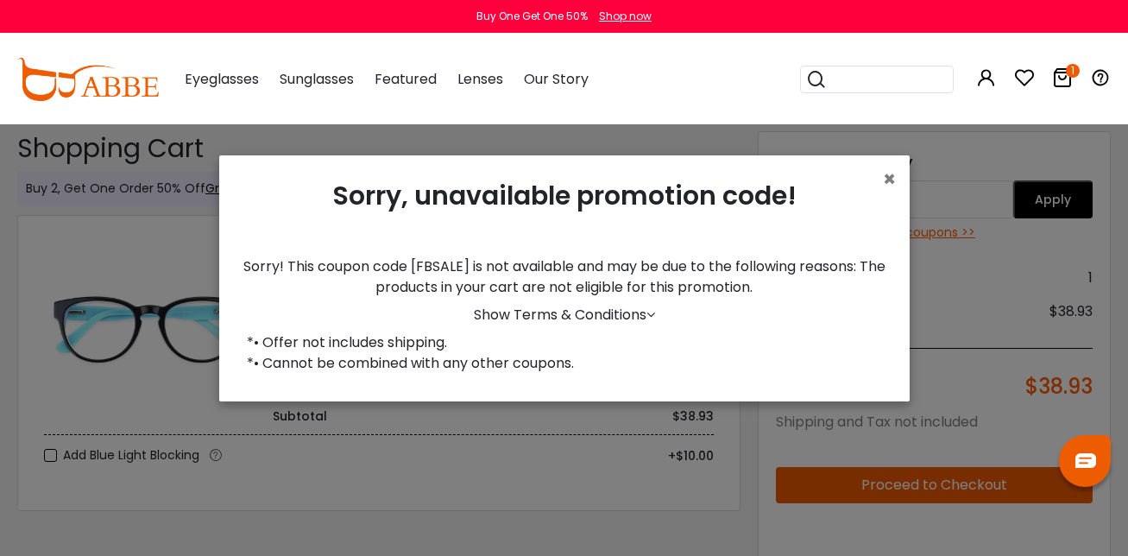
click at [606, 320] on link "Show Terms & Conditions" at bounding box center [564, 315] width 181 height 20
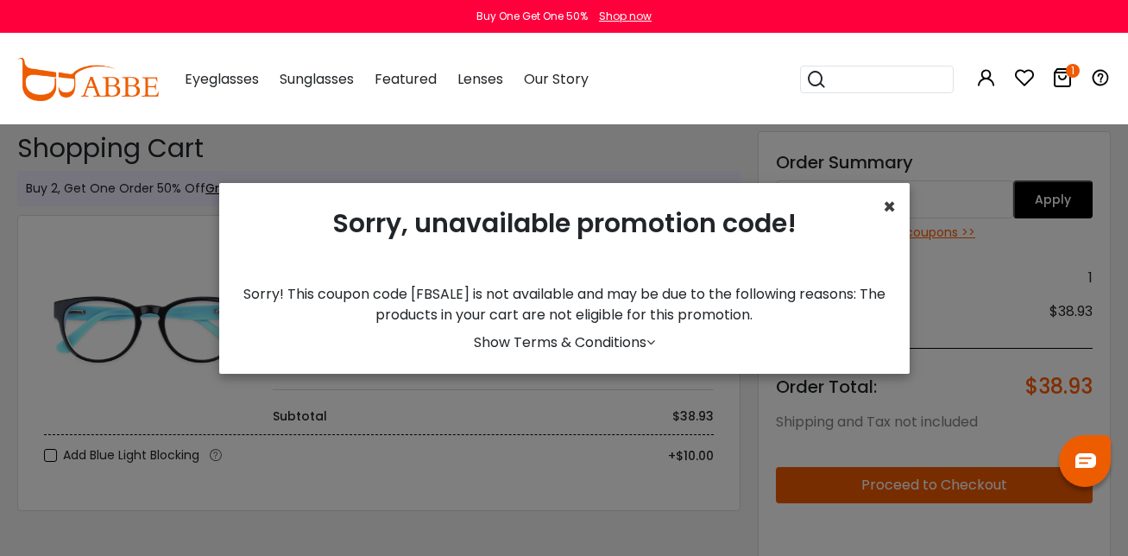
click at [883, 213] on span "×" at bounding box center [889, 206] width 13 height 28
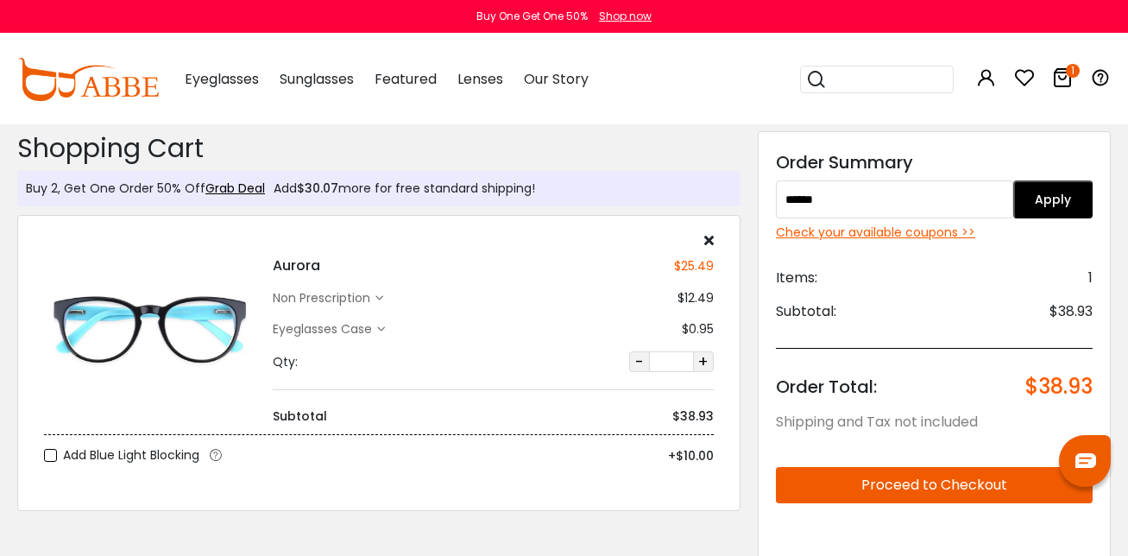
click at [1043, 199] on button "Apply" at bounding box center [1052, 199] width 79 height 38
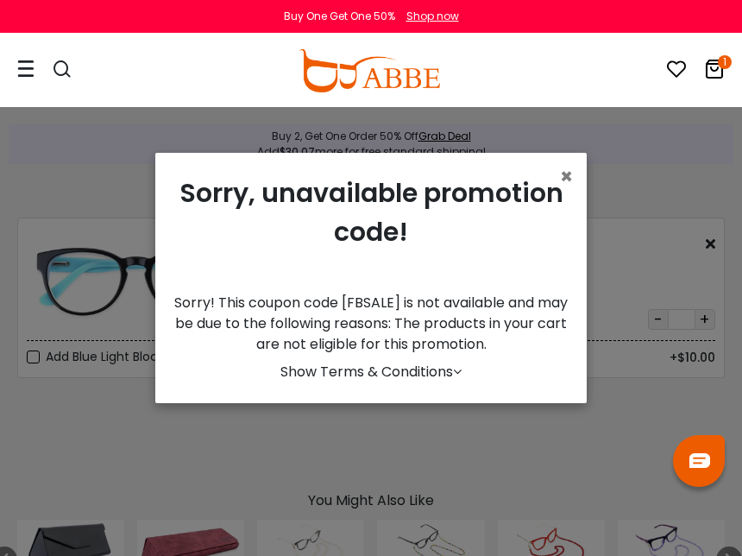
click at [404, 376] on link "Show Terms & Conditions" at bounding box center [370, 372] width 181 height 20
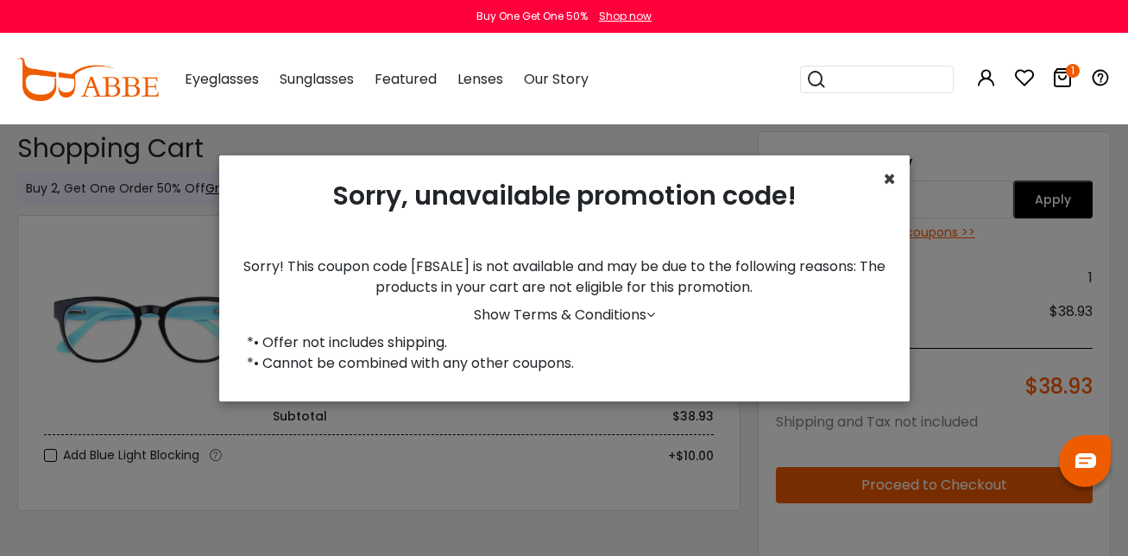
click at [883, 186] on span "×" at bounding box center [889, 179] width 13 height 28
